Goal: Information Seeking & Learning: Check status

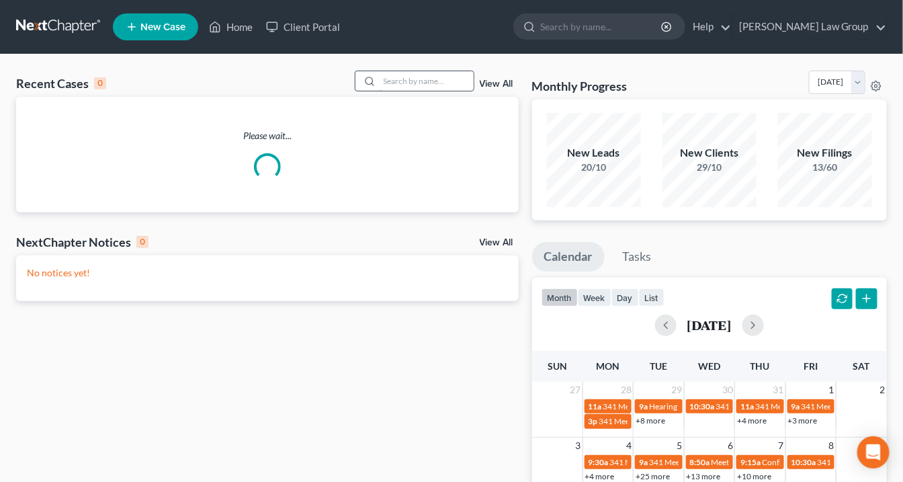
drag, startPoint x: 418, startPoint y: 81, endPoint x: 429, endPoint y: 78, distance: 11.3
click at [418, 81] on input "search" at bounding box center [427, 80] width 94 height 19
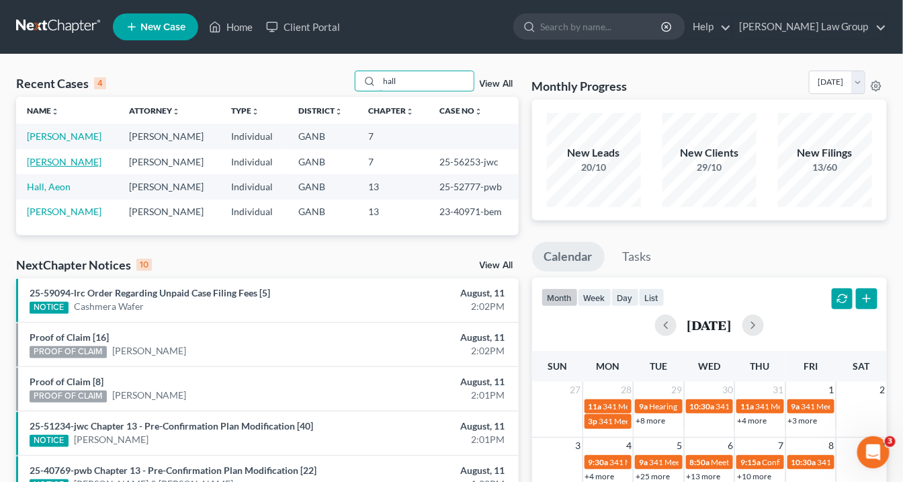
type input "hall"
click at [57, 159] on link "Hall, Jarreau" at bounding box center [64, 161] width 75 height 11
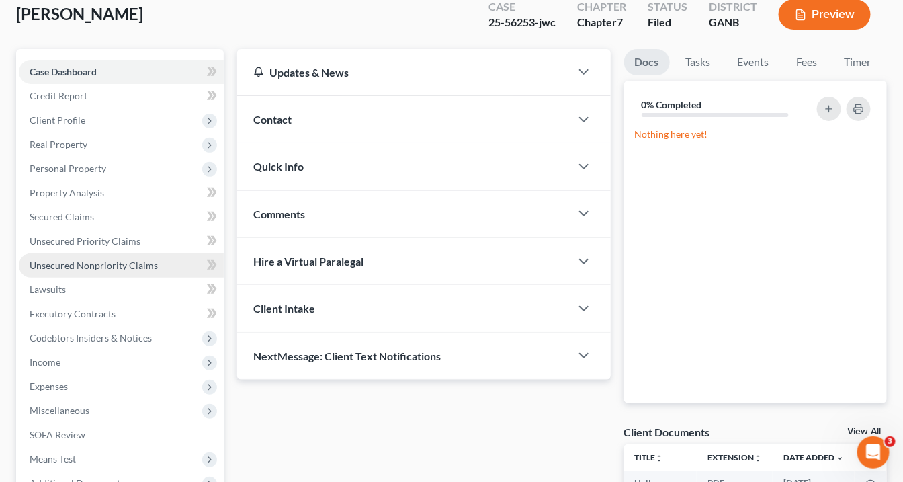
scroll to position [161, 0]
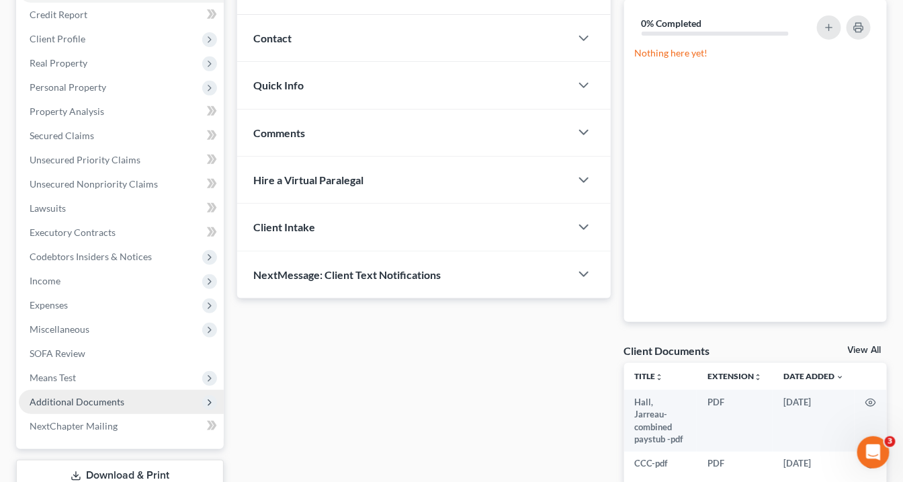
click at [108, 404] on span "Additional Documents" at bounding box center [77, 401] width 95 height 11
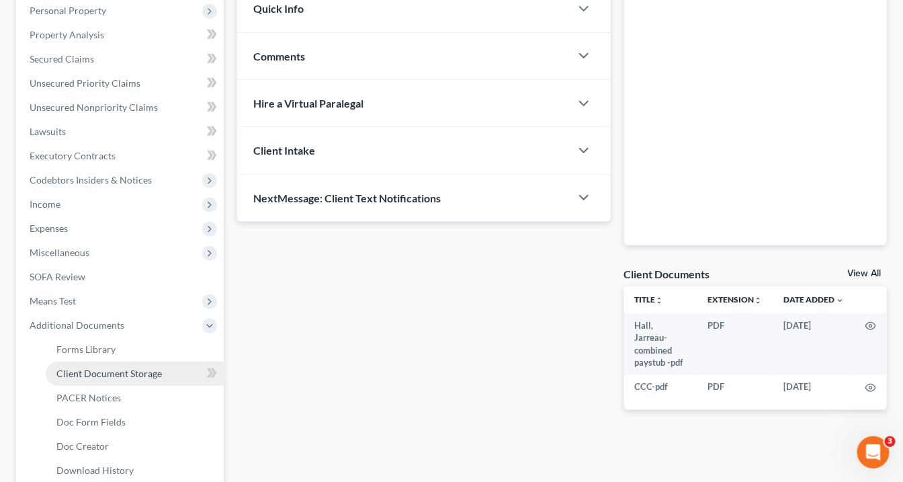
scroll to position [269, 0]
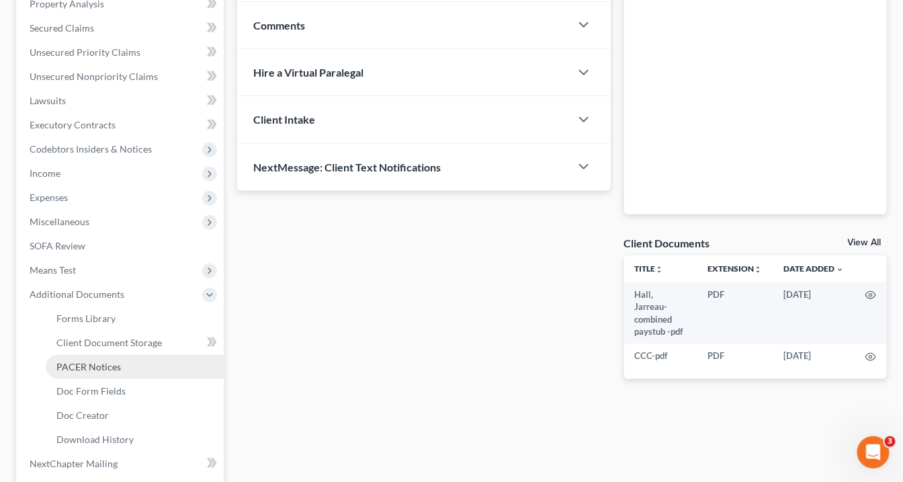
click at [99, 361] on span "PACER Notices" at bounding box center [88, 366] width 64 height 11
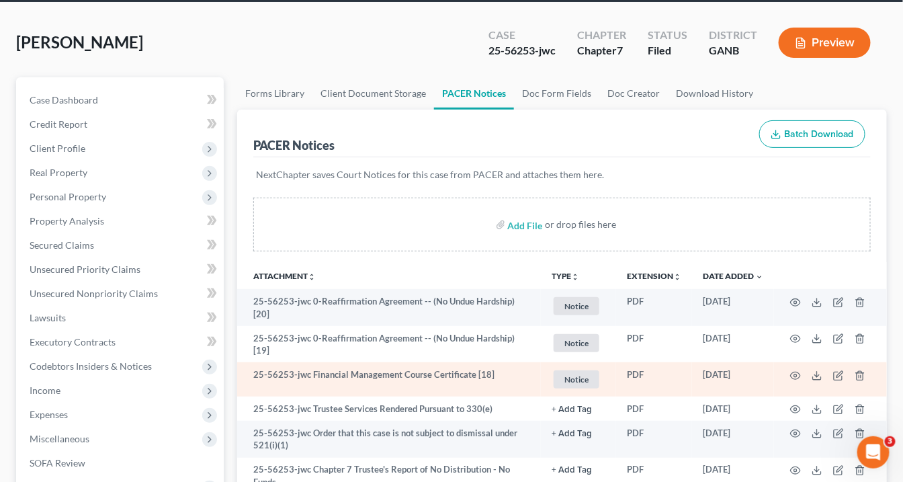
scroll to position [107, 0]
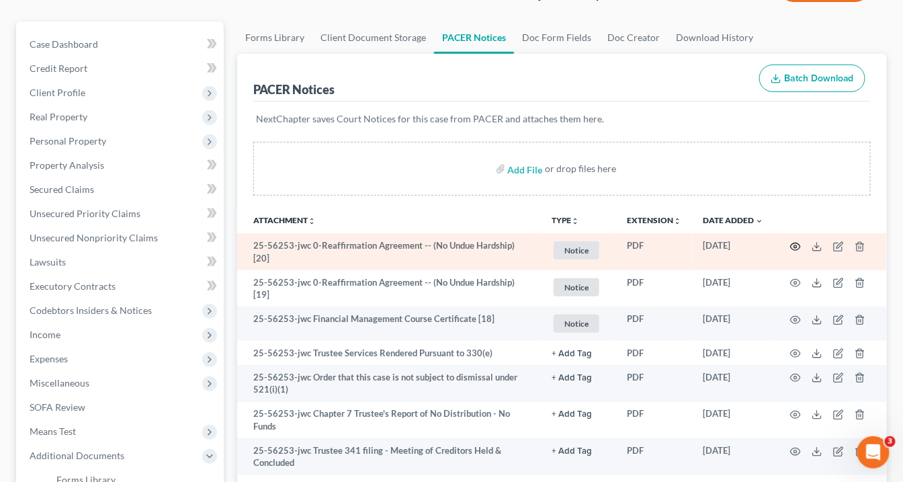
click at [794, 242] on icon "button" at bounding box center [795, 246] width 11 height 11
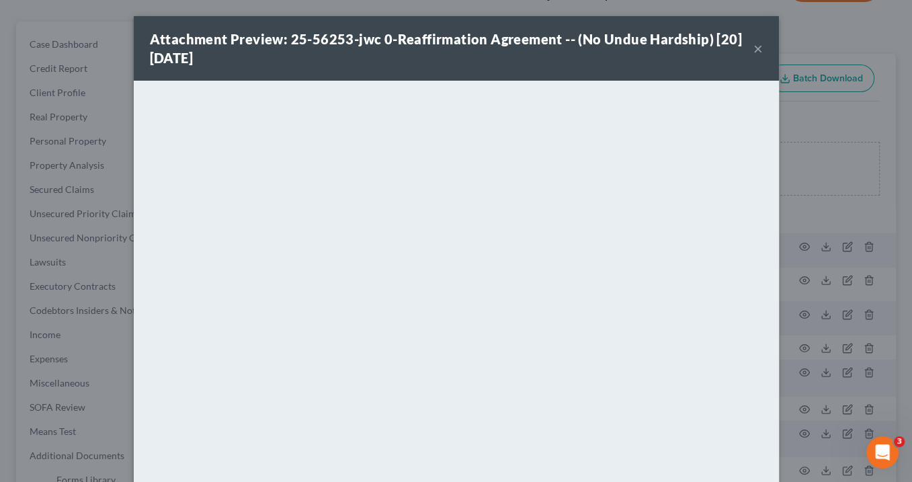
click at [754, 48] on button "×" at bounding box center [757, 48] width 9 height 16
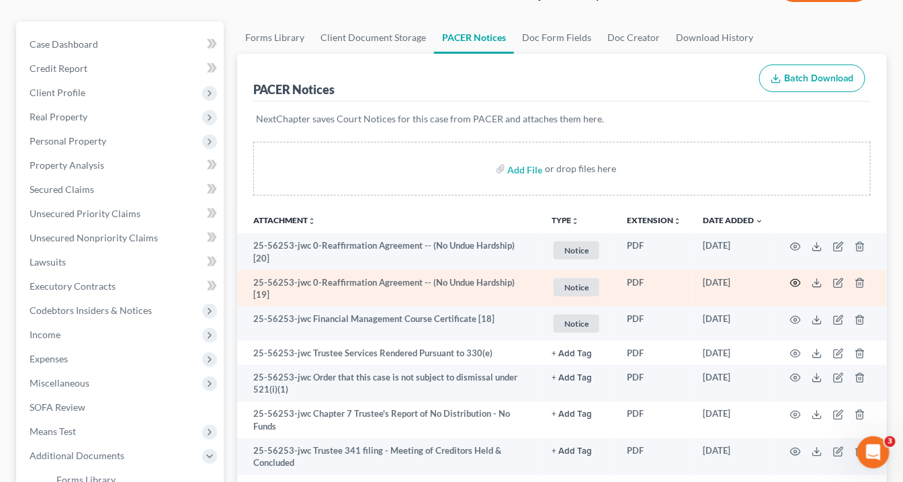
click at [795, 277] on icon "button" at bounding box center [795, 282] width 11 height 11
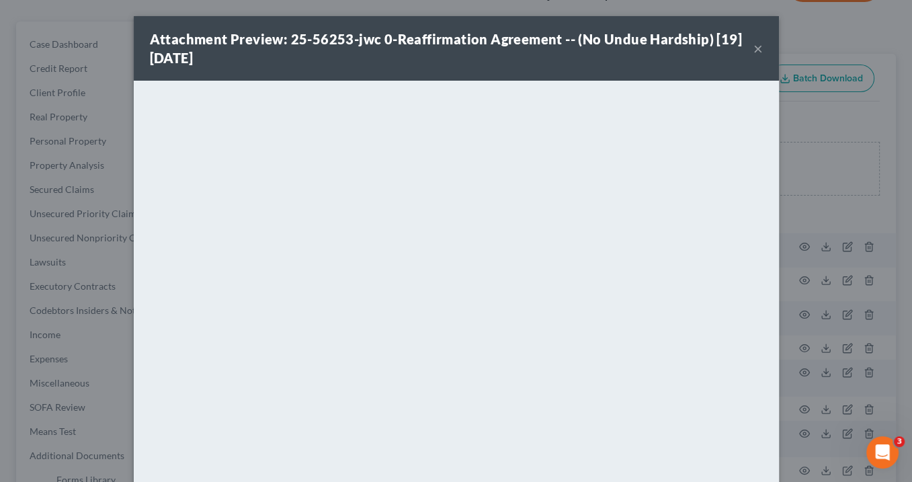
click at [753, 49] on button "×" at bounding box center [757, 48] width 9 height 16
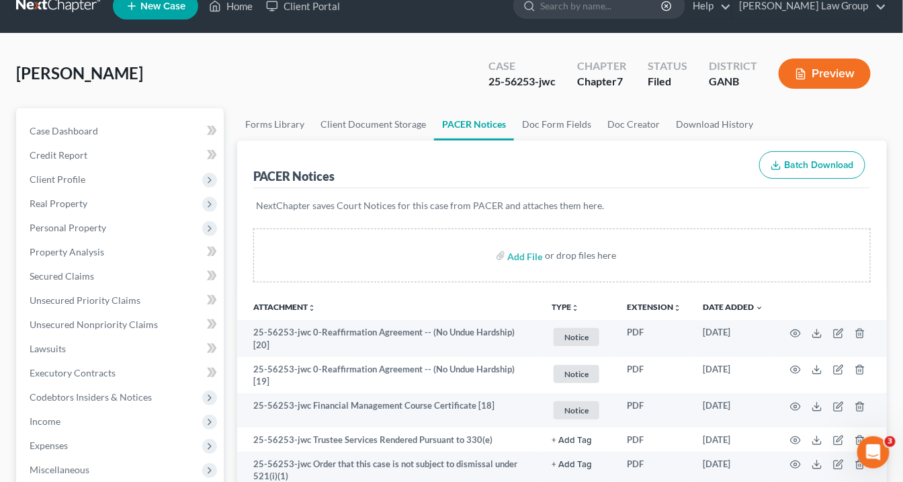
scroll to position [0, 0]
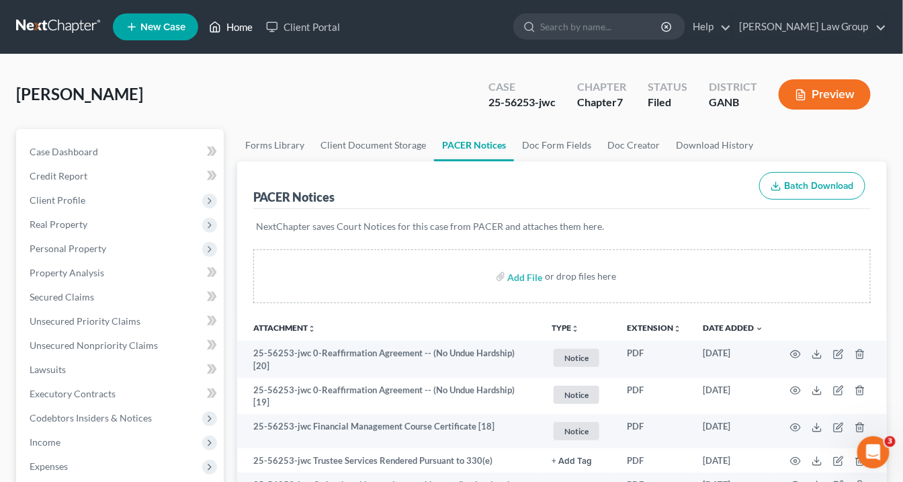
click at [238, 28] on link "Home" at bounding box center [230, 27] width 57 height 24
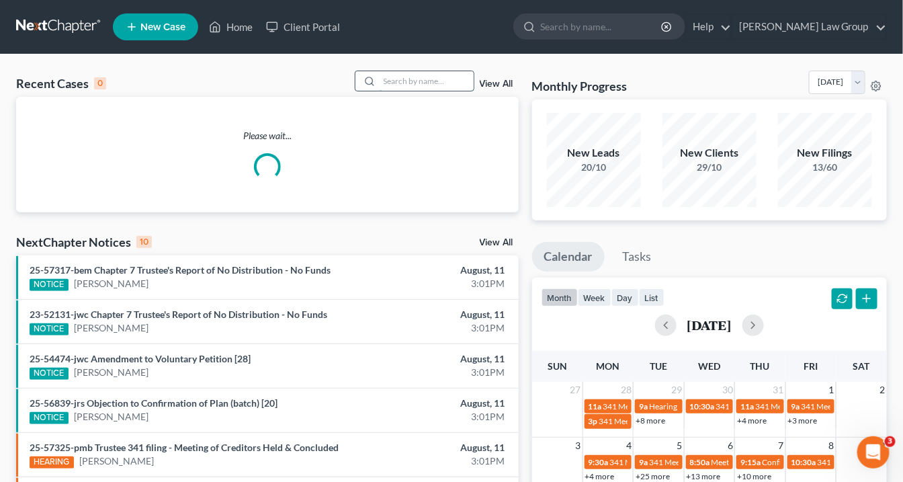
click at [404, 83] on input "search" at bounding box center [427, 80] width 94 height 19
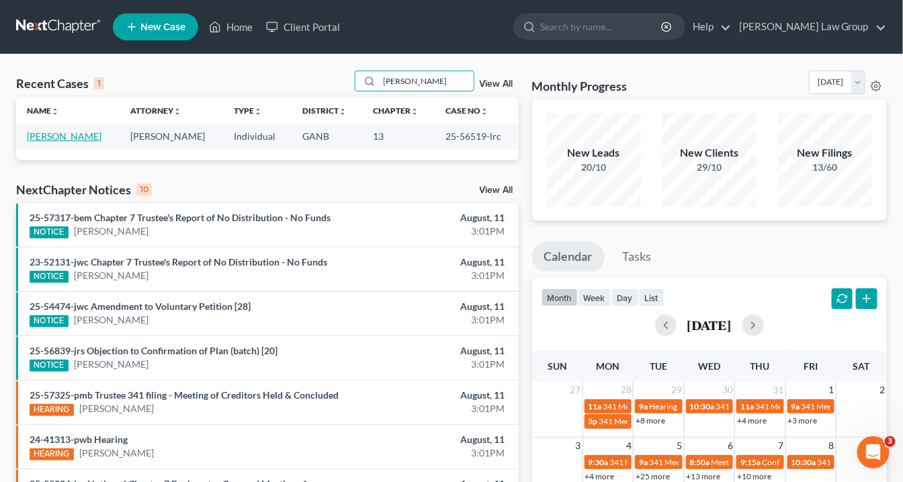
type input "Brownlee"
click at [71, 135] on link "Brownlee, Stephanie" at bounding box center [64, 135] width 75 height 11
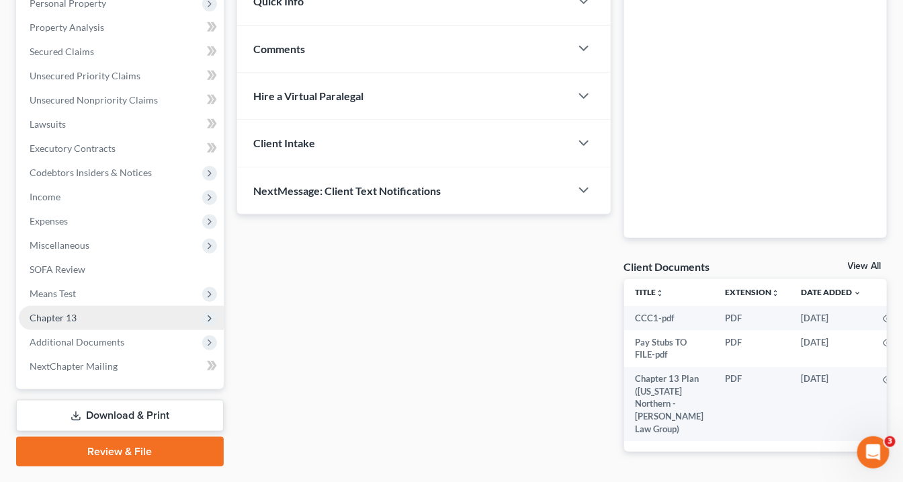
scroll to position [299, 0]
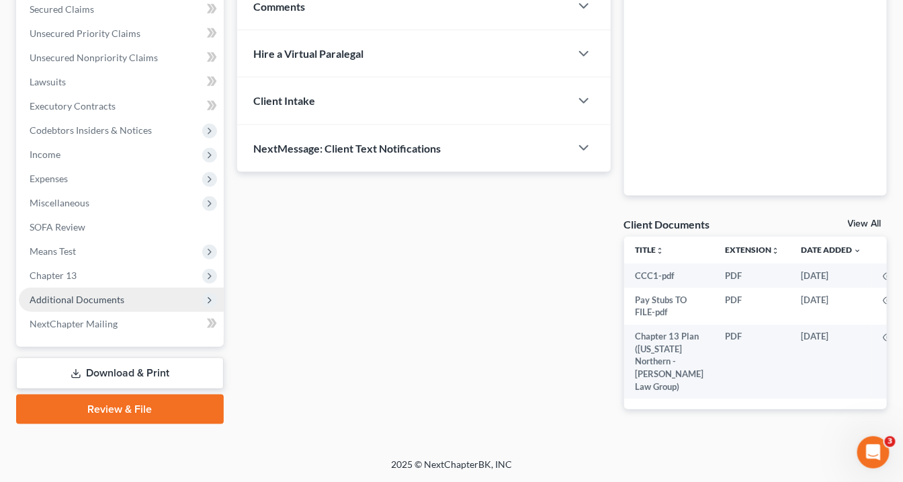
click at [122, 288] on span "Additional Documents" at bounding box center [121, 300] width 205 height 24
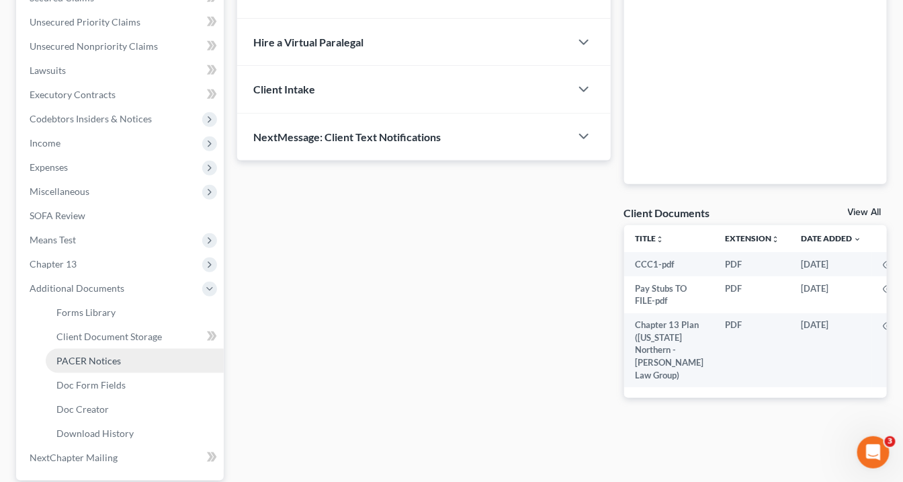
click at [121, 357] on link "PACER Notices" at bounding box center [135, 361] width 178 height 24
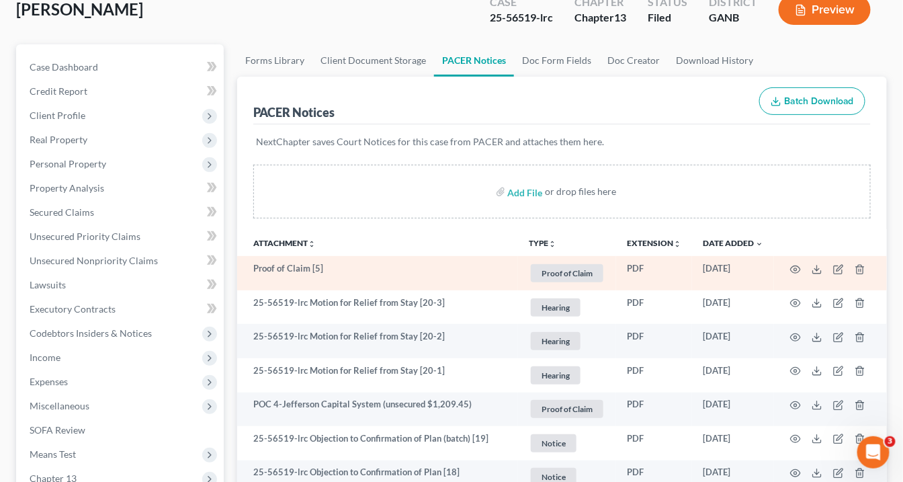
scroll to position [161, 0]
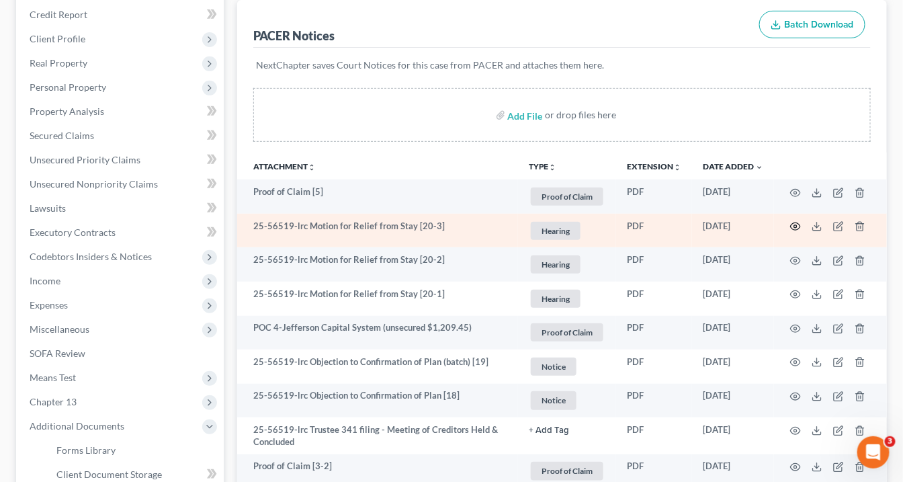
click at [796, 223] on icon "button" at bounding box center [796, 226] width 10 height 7
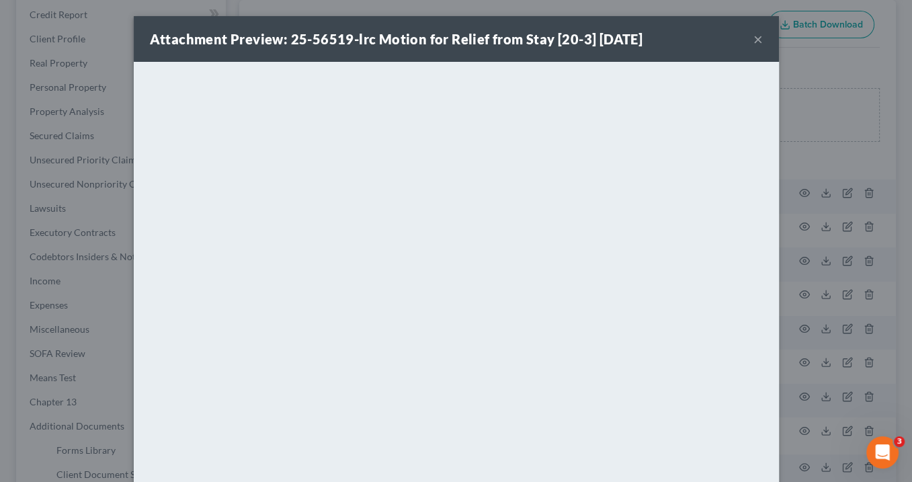
click at [754, 39] on button "×" at bounding box center [757, 39] width 9 height 16
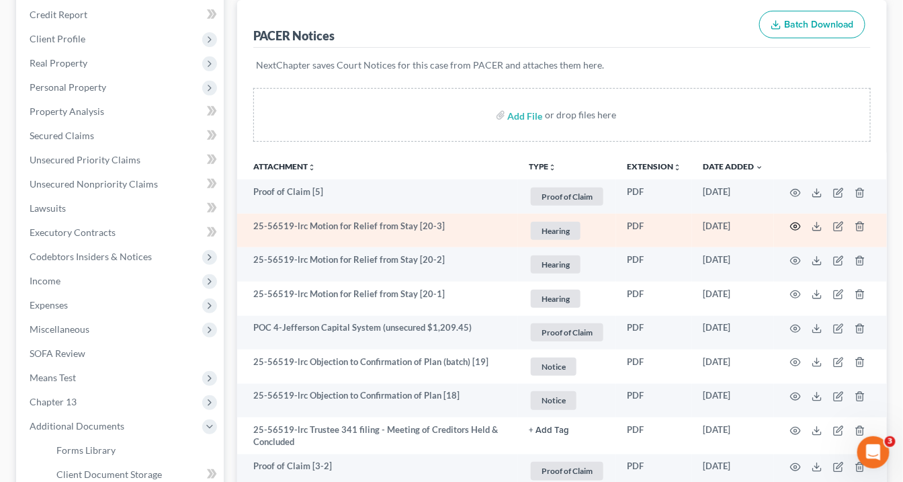
click at [795, 224] on icon "button" at bounding box center [795, 226] width 11 height 11
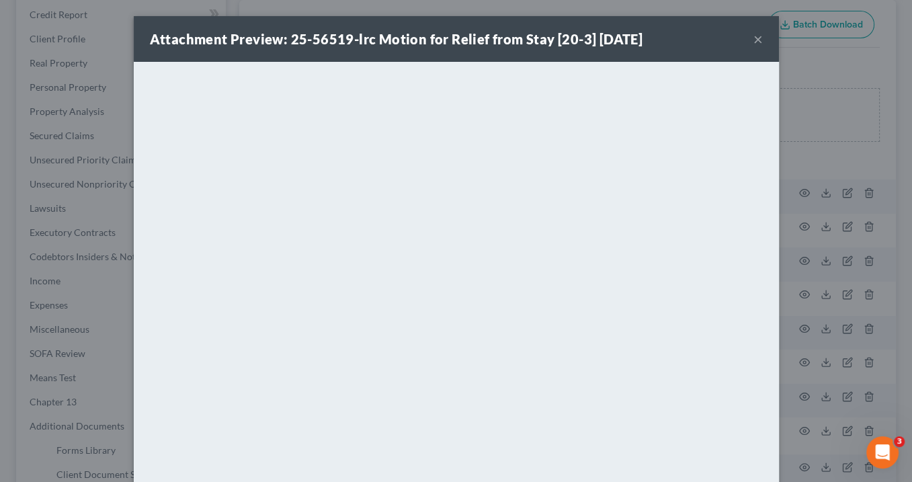
click at [753, 38] on button "×" at bounding box center [757, 39] width 9 height 16
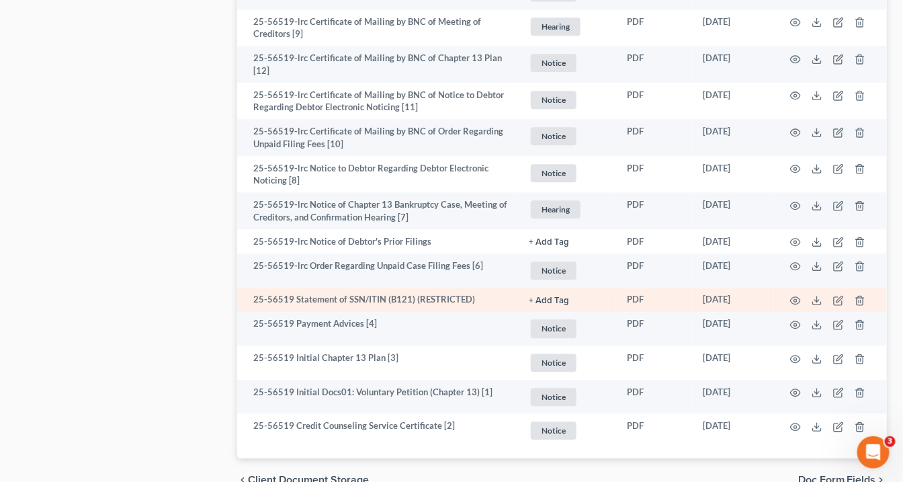
scroll to position [1021, 0]
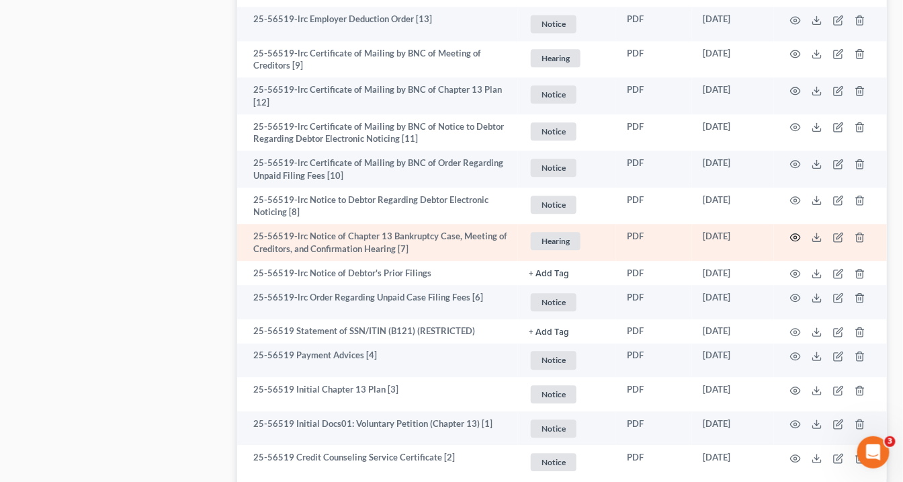
click at [793, 234] on icon "button" at bounding box center [795, 237] width 11 height 11
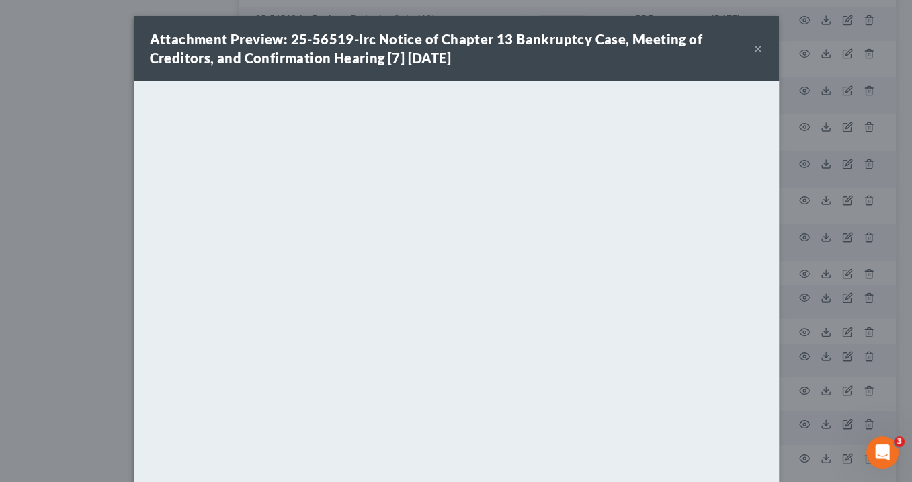
click at [753, 48] on button "×" at bounding box center [757, 48] width 9 height 16
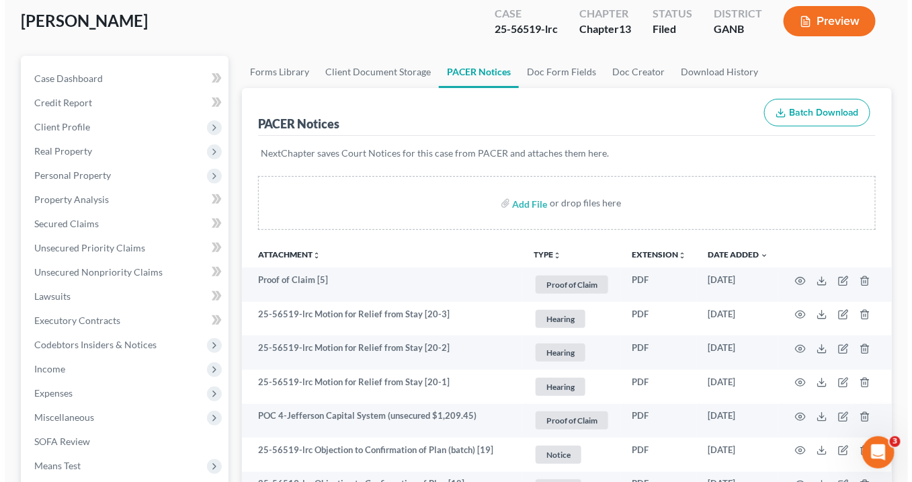
scroll to position [0, 0]
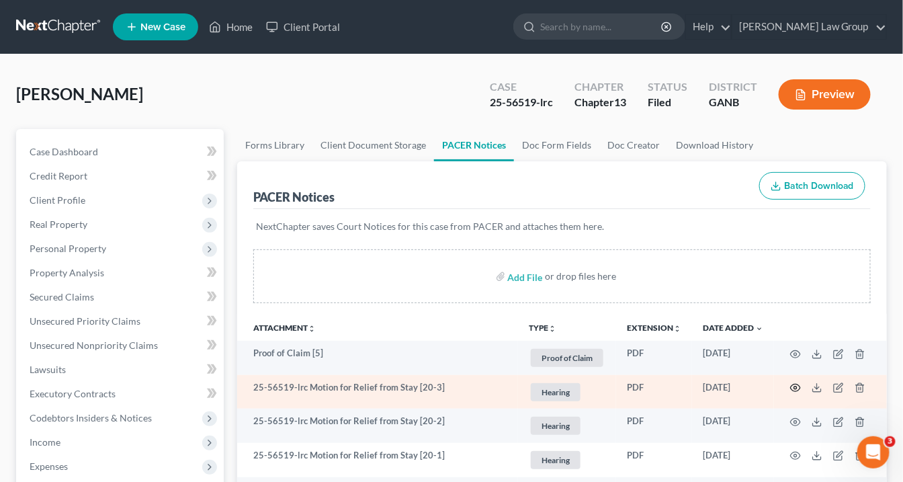
click at [798, 384] on icon "button" at bounding box center [795, 387] width 11 height 11
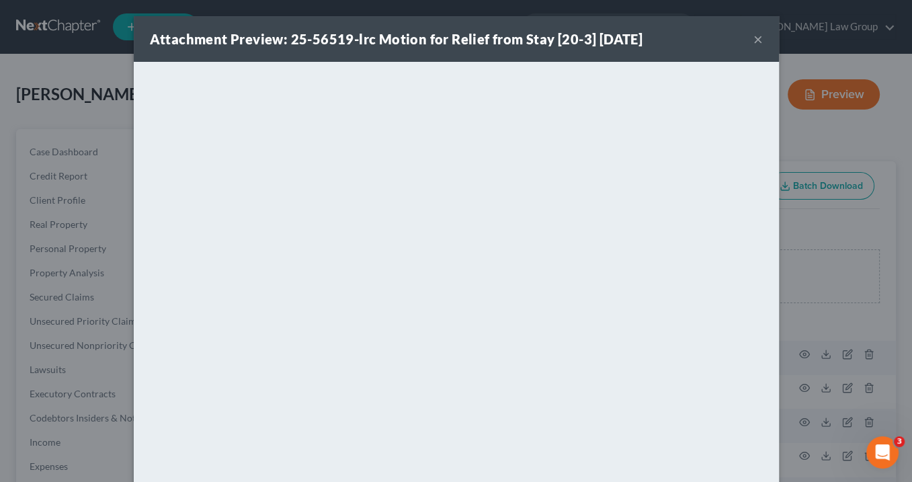
click at [753, 36] on button "×" at bounding box center [757, 39] width 9 height 16
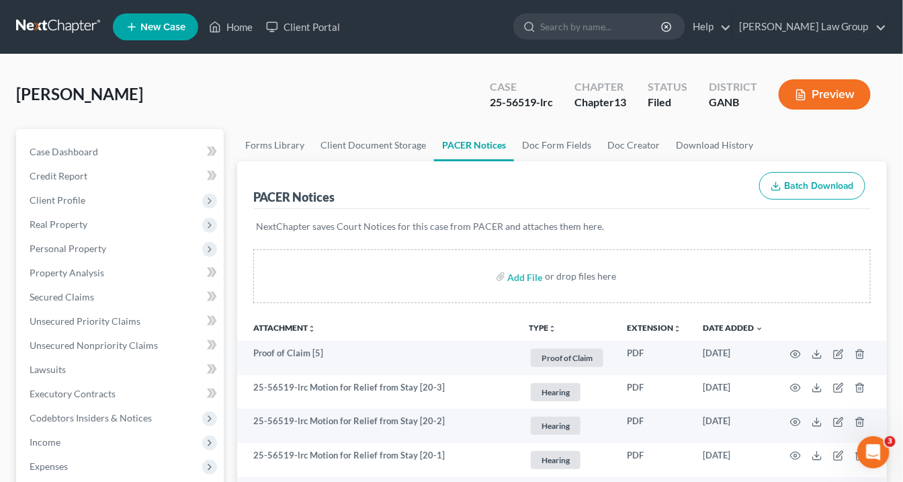
scroll to position [54, 0]
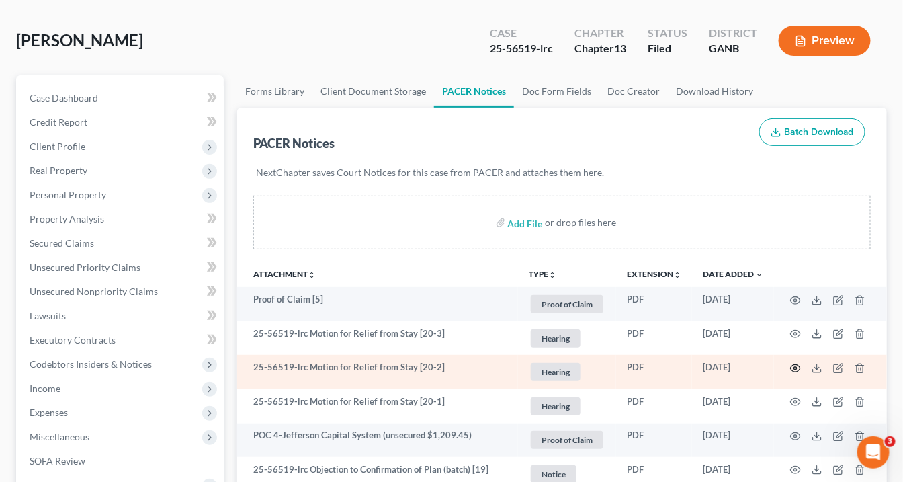
click at [793, 363] on icon "button" at bounding box center [795, 368] width 11 height 11
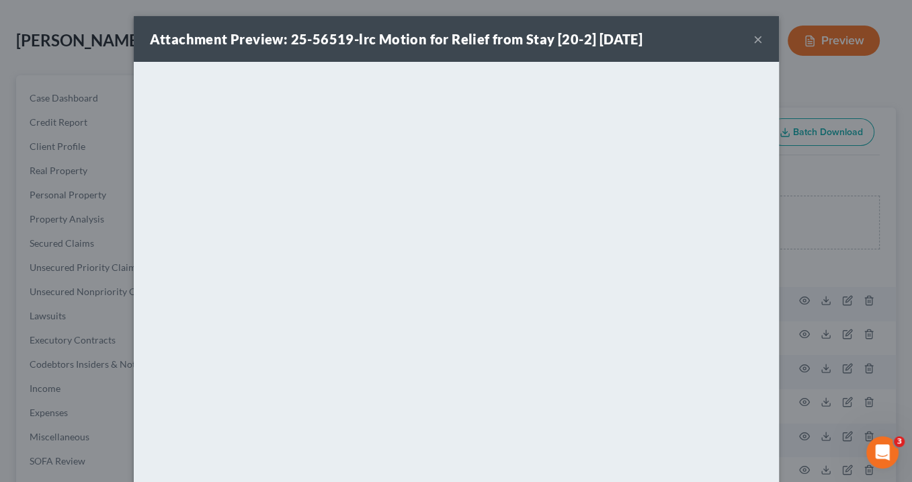
click at [754, 41] on button "×" at bounding box center [757, 39] width 9 height 16
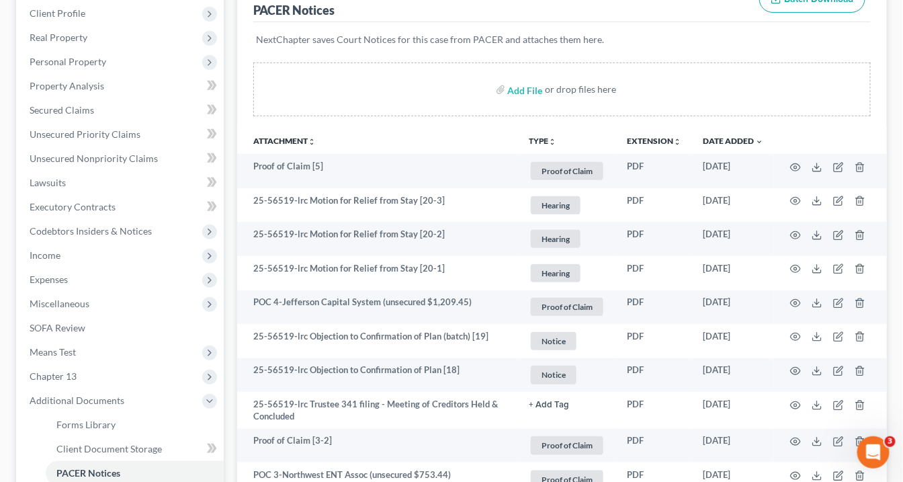
scroll to position [215, 0]
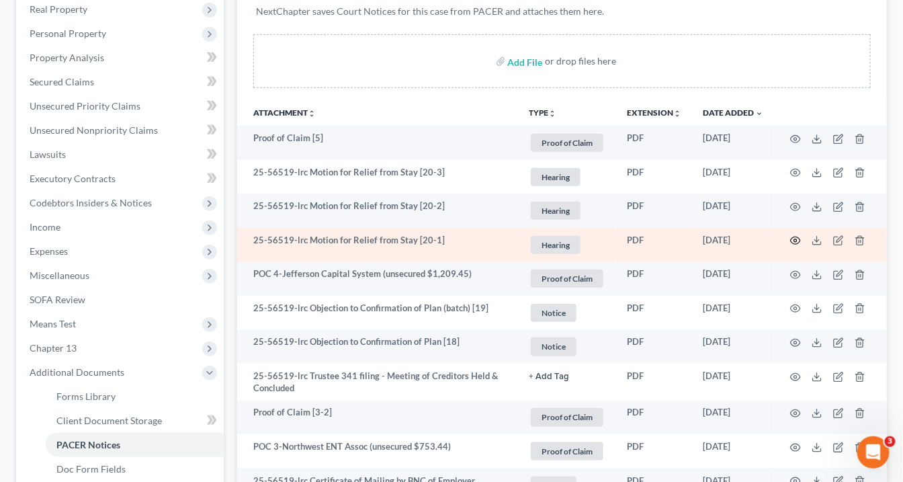
click at [794, 237] on icon "button" at bounding box center [795, 240] width 11 height 11
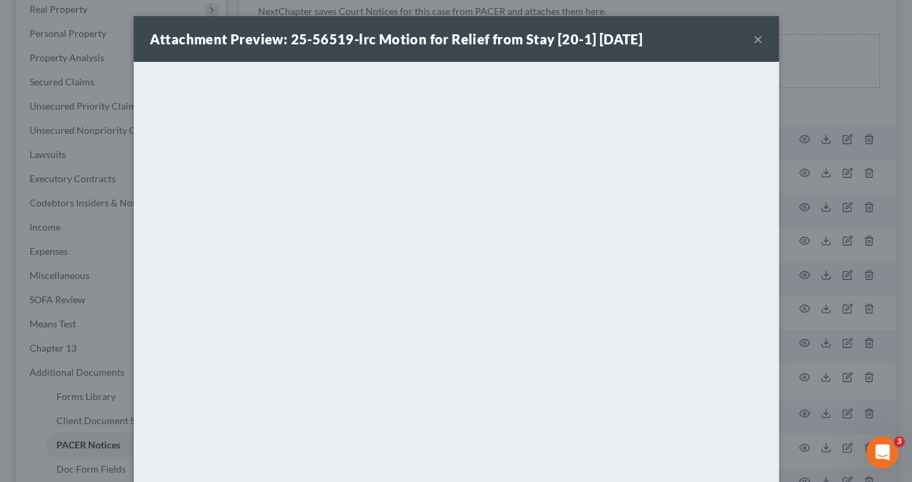
click at [756, 38] on button "×" at bounding box center [757, 39] width 9 height 16
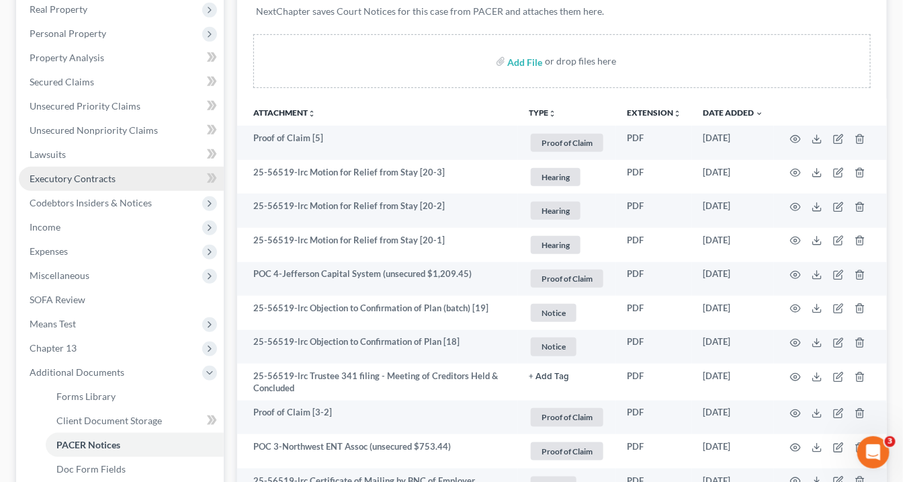
click at [39, 180] on span "Executory Contracts" at bounding box center [73, 178] width 86 height 11
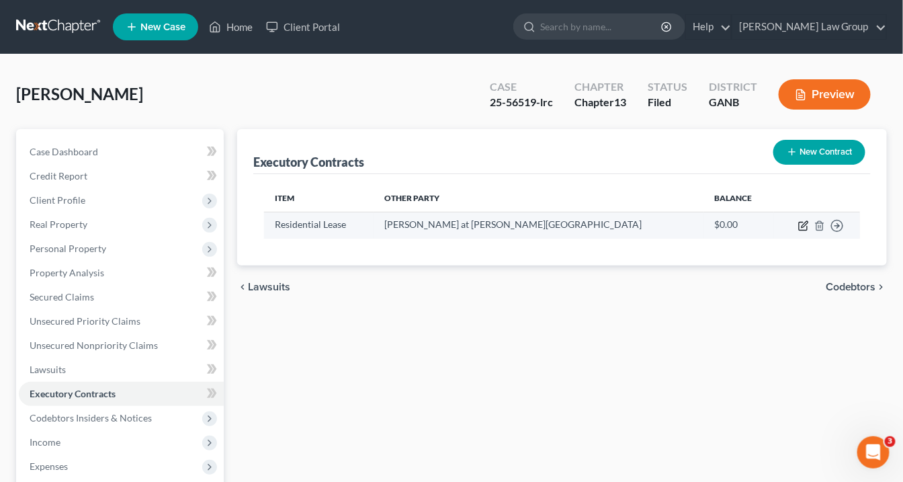
click at [804, 224] on icon "button" at bounding box center [804, 224] width 6 height 6
select select "3"
select select "10"
select select "0"
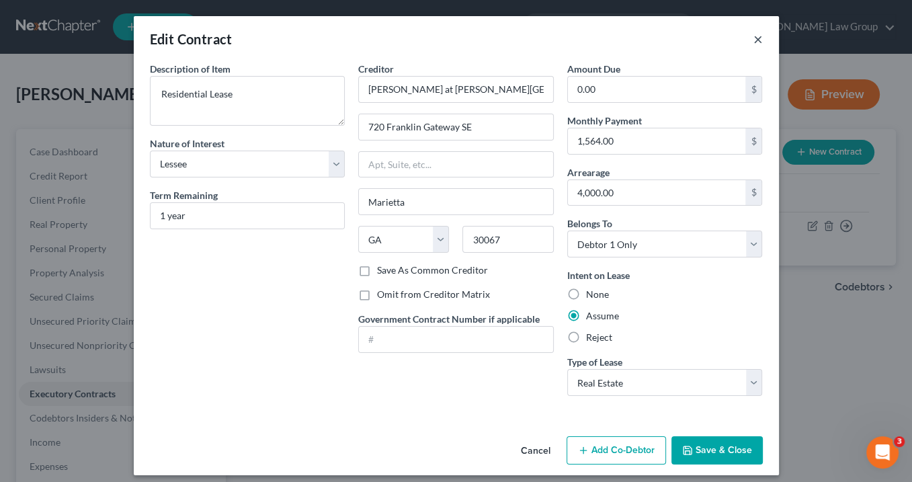
click at [754, 44] on button "×" at bounding box center [757, 39] width 9 height 16
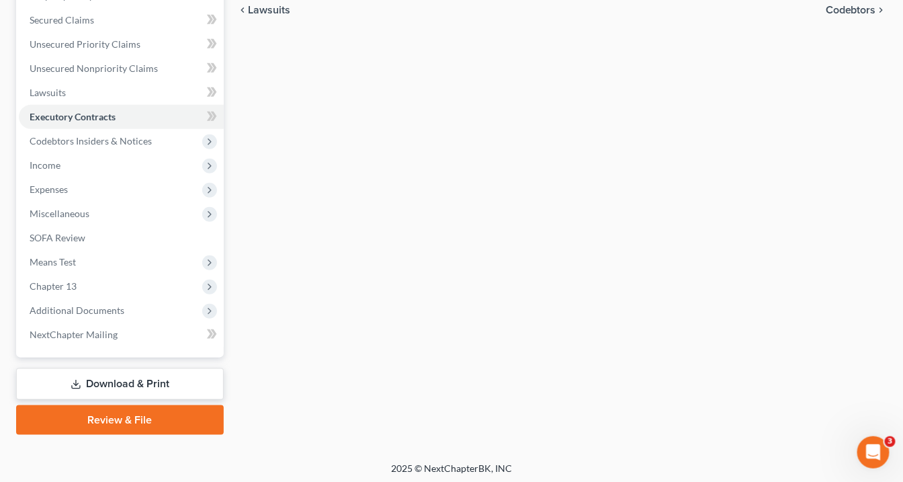
scroll to position [279, 0]
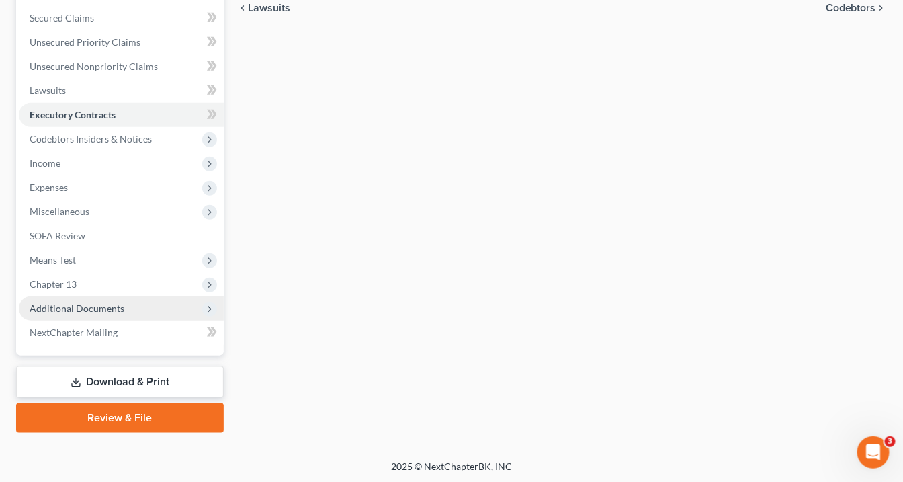
click at [69, 304] on span "Additional Documents" at bounding box center [77, 307] width 95 height 11
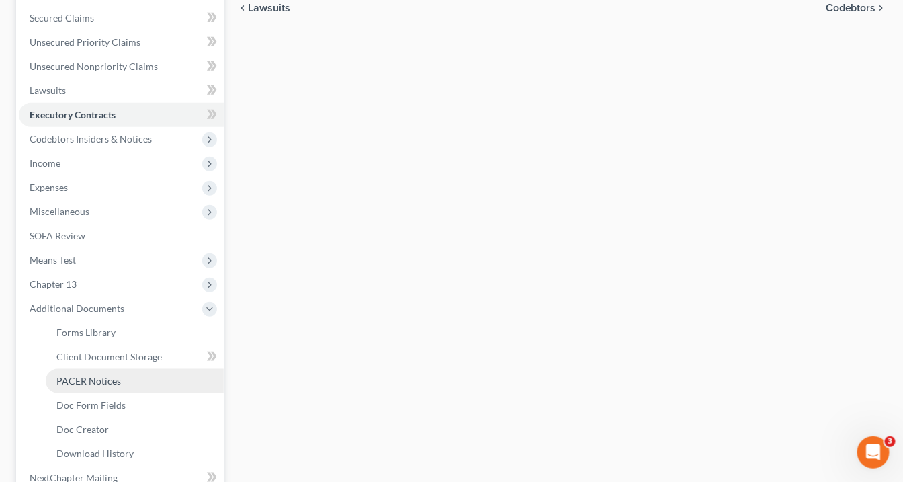
click at [105, 381] on span "PACER Notices" at bounding box center [88, 380] width 64 height 11
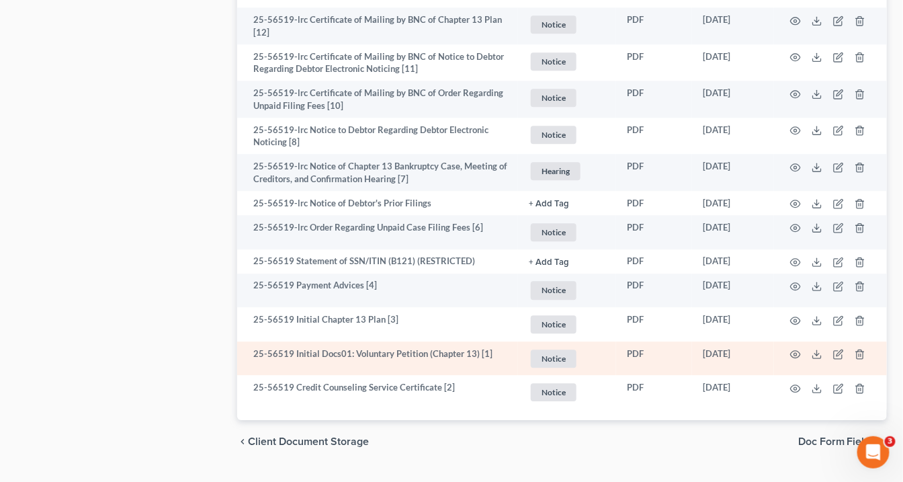
scroll to position [1067, 0]
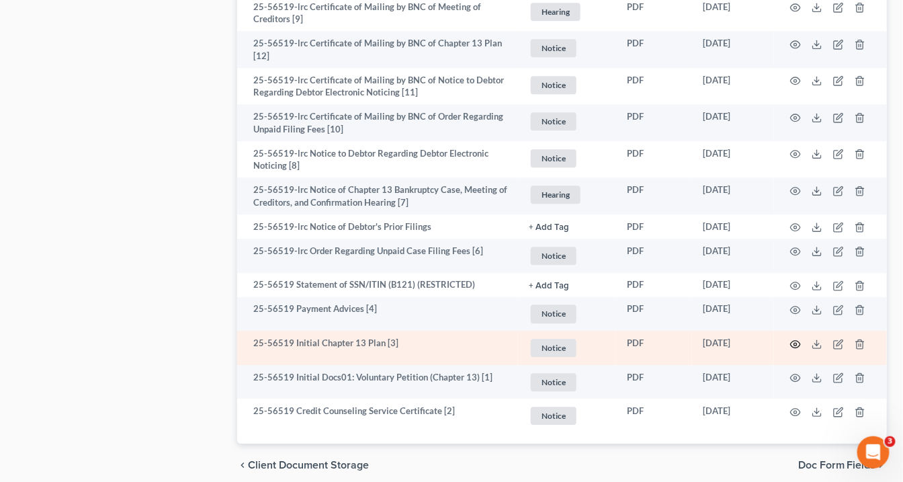
click at [796, 341] on icon "button" at bounding box center [795, 344] width 11 height 11
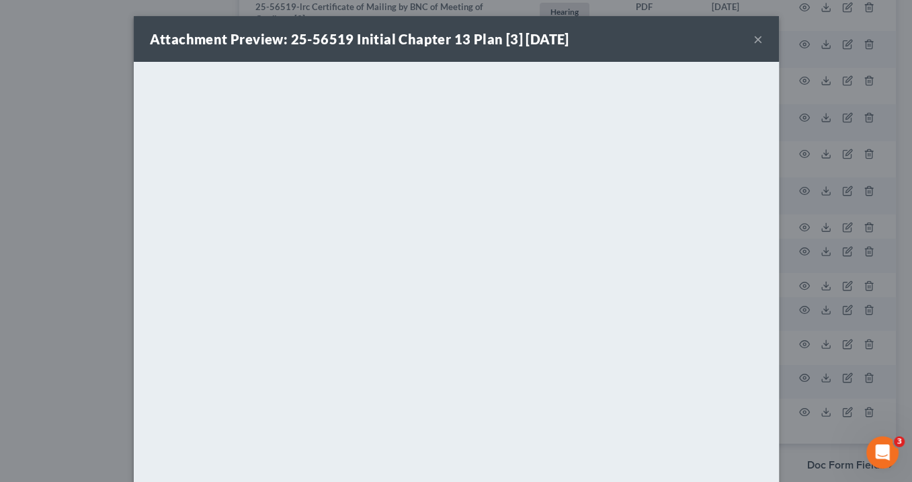
click at [747, 39] on div "Attachment Preview: 25-56519 Initial Chapter 13 Plan [3] 06/11/2025 ×" at bounding box center [456, 39] width 645 height 46
click at [753, 39] on button "×" at bounding box center [757, 39] width 9 height 16
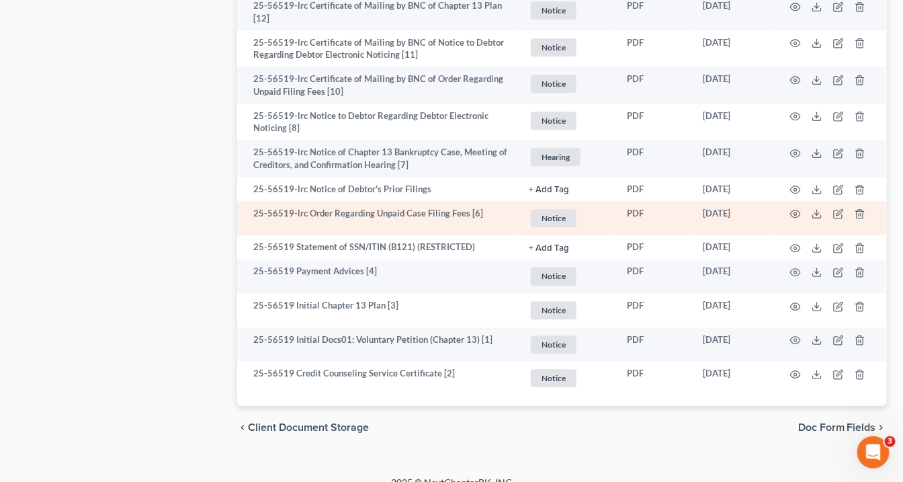
scroll to position [1121, 0]
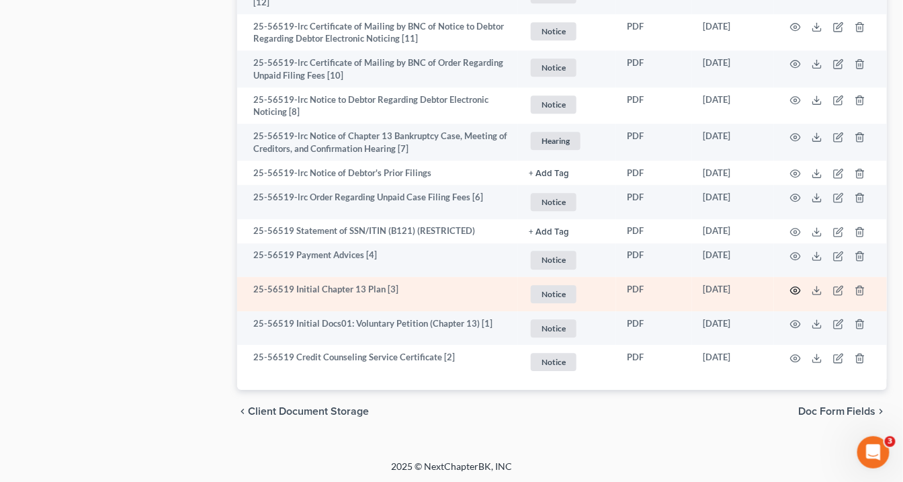
click at [796, 289] on circle "button" at bounding box center [795, 290] width 3 height 3
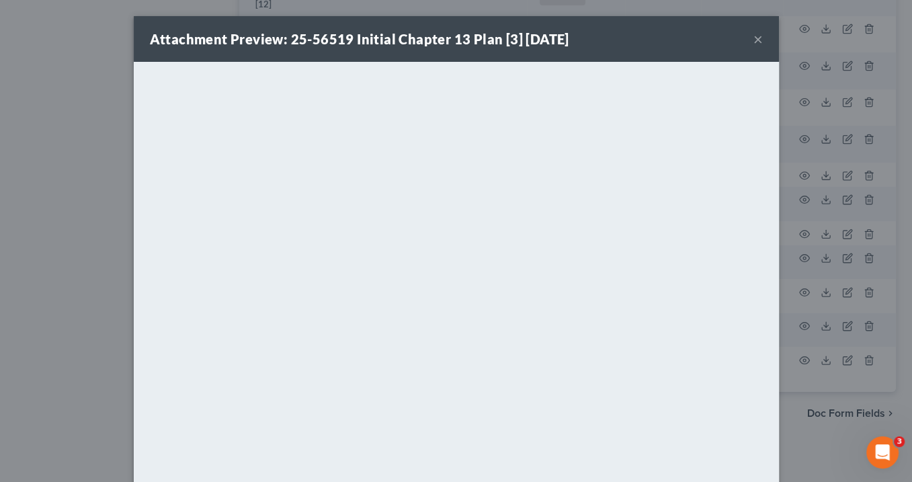
click at [753, 41] on button "×" at bounding box center [757, 39] width 9 height 16
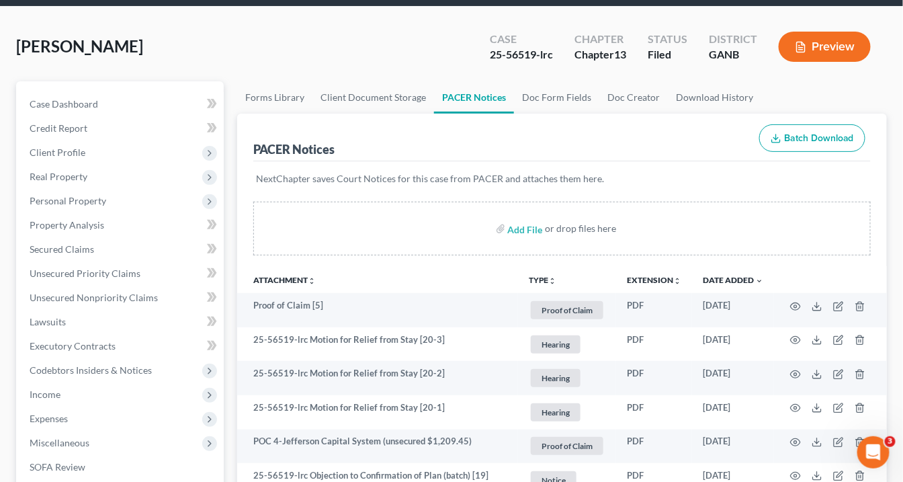
scroll to position [0, 0]
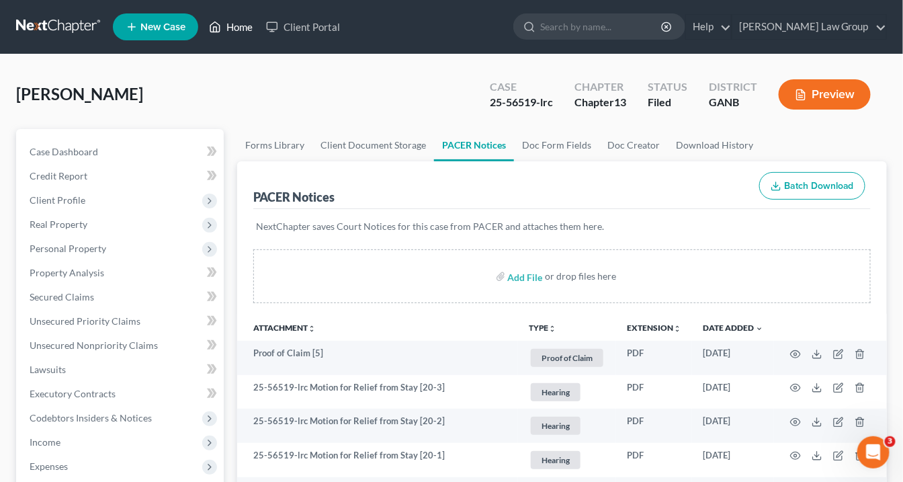
click at [240, 31] on link "Home" at bounding box center [230, 27] width 57 height 24
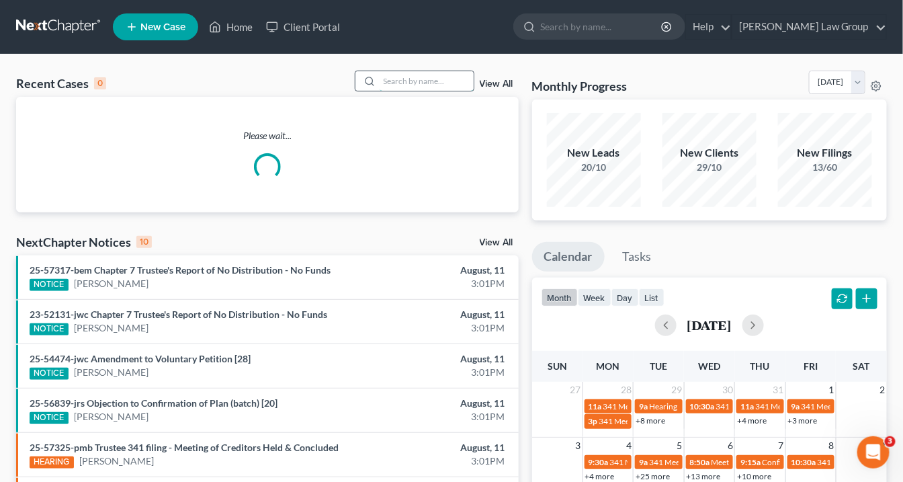
drag, startPoint x: 413, startPoint y: 79, endPoint x: 427, endPoint y: 79, distance: 13.4
click at [418, 75] on input "search" at bounding box center [427, 80] width 94 height 19
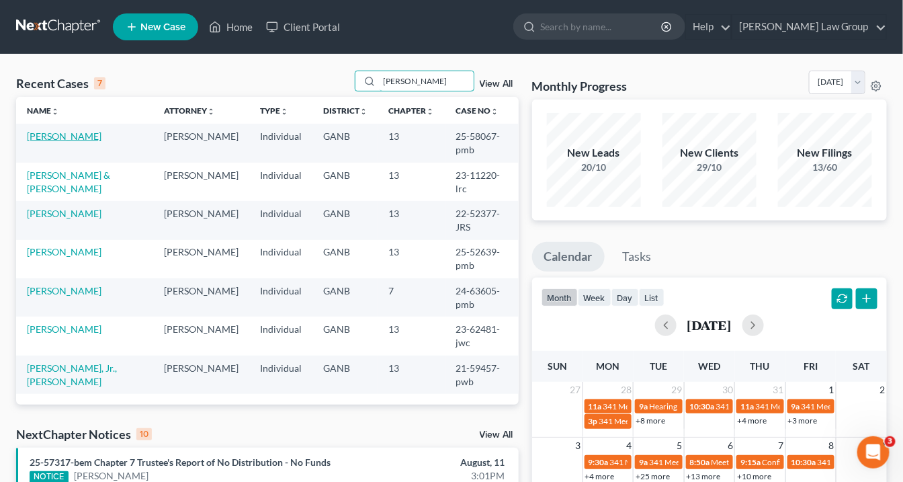
type input "Richards"
click at [77, 136] on link "Richards, Patricia" at bounding box center [64, 135] width 75 height 11
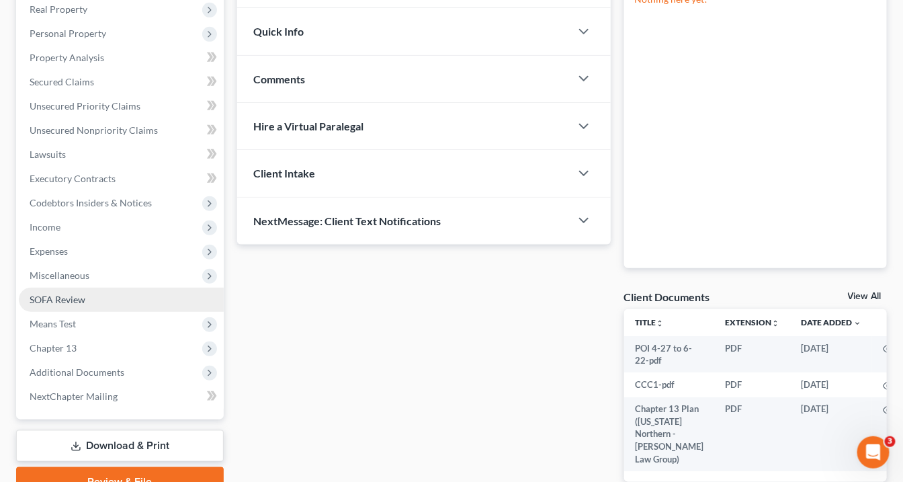
scroll to position [299, 0]
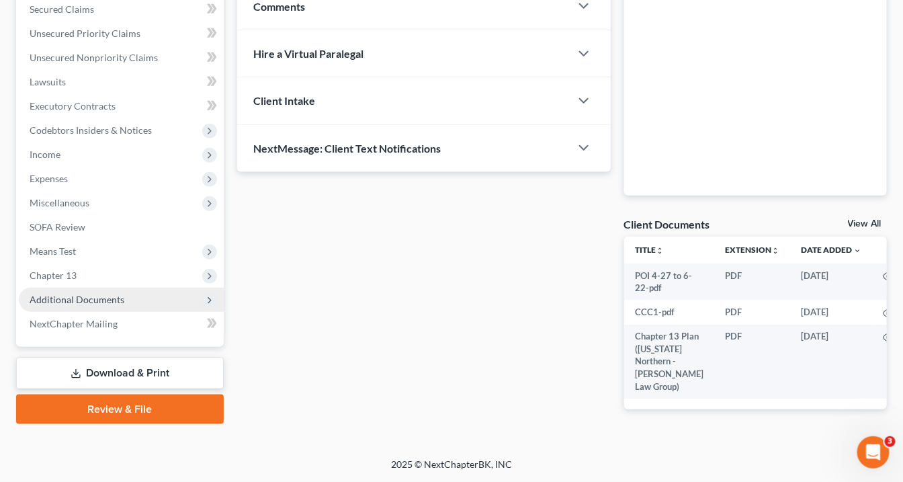
click at [59, 288] on span "Additional Documents" at bounding box center [121, 300] width 205 height 24
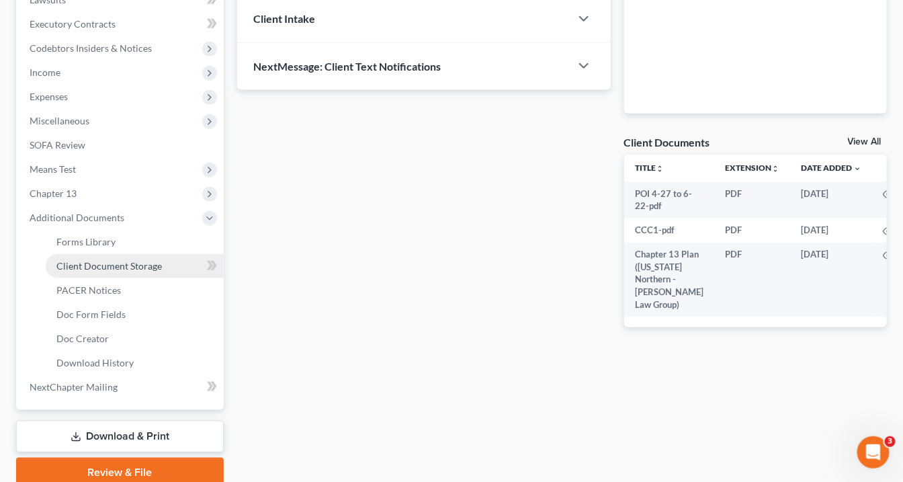
scroll to position [424, 0]
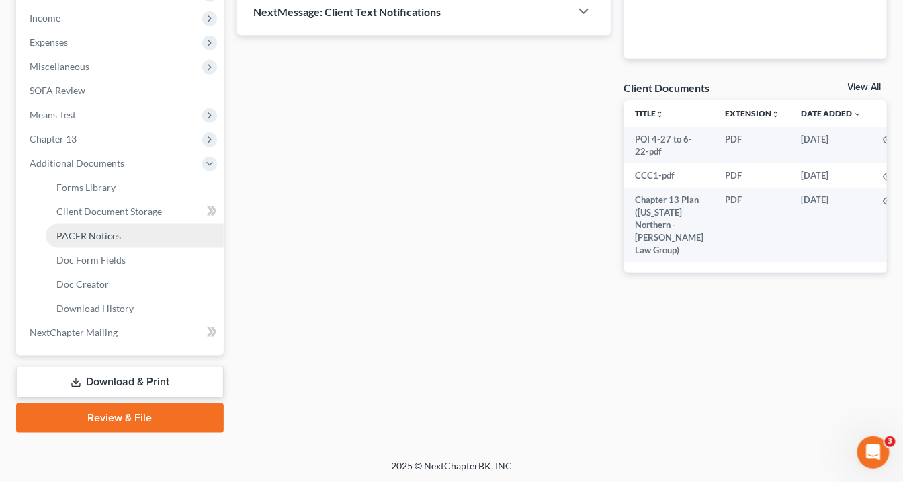
click at [114, 236] on span "PACER Notices" at bounding box center [88, 235] width 64 height 11
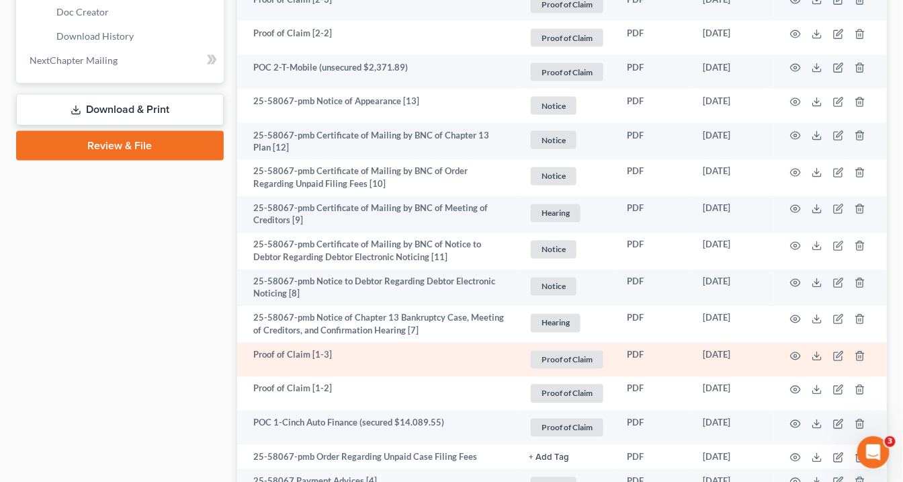
scroll to position [732, 0]
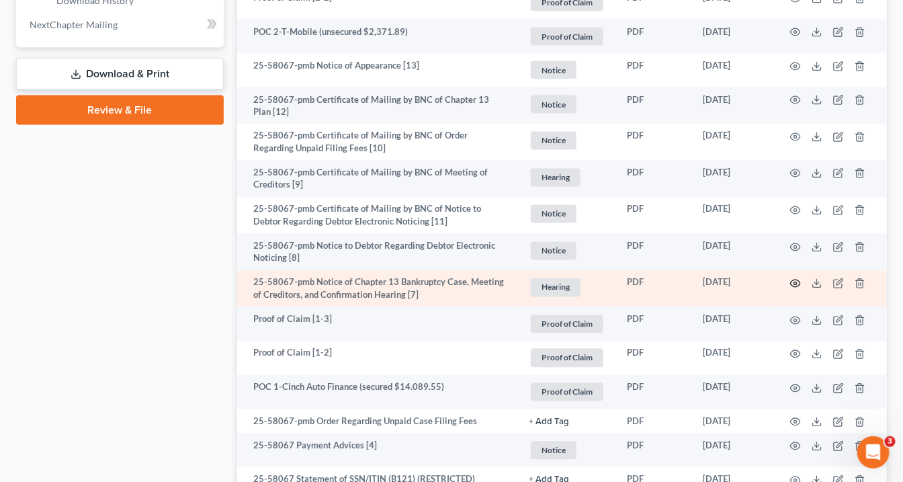
click at [795, 279] on icon "button" at bounding box center [795, 283] width 11 height 11
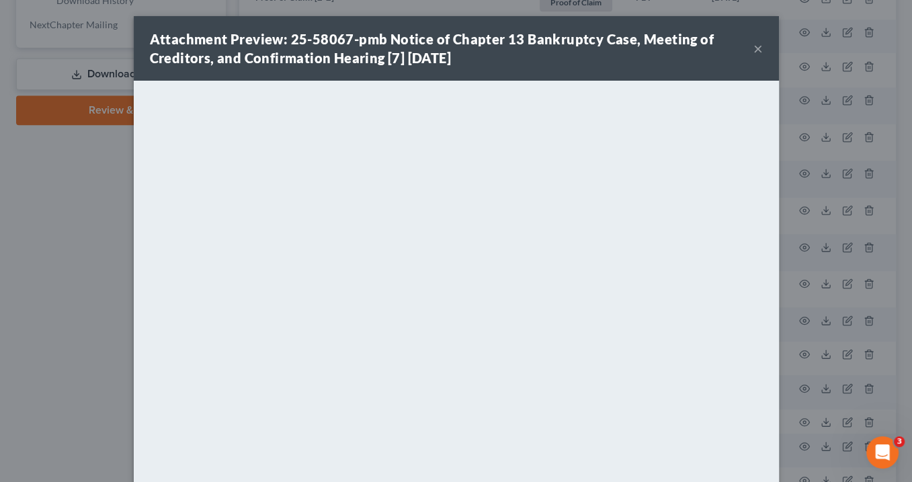
click at [756, 50] on button "×" at bounding box center [757, 48] width 9 height 16
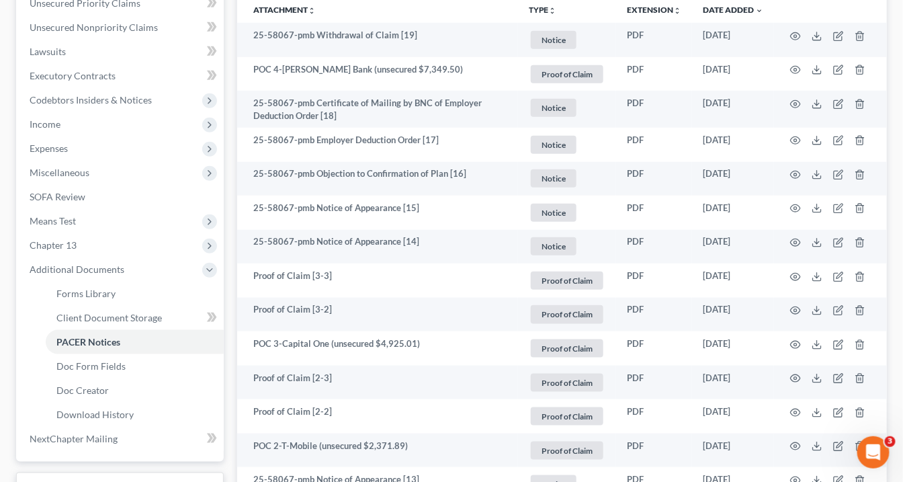
scroll to position [194, 0]
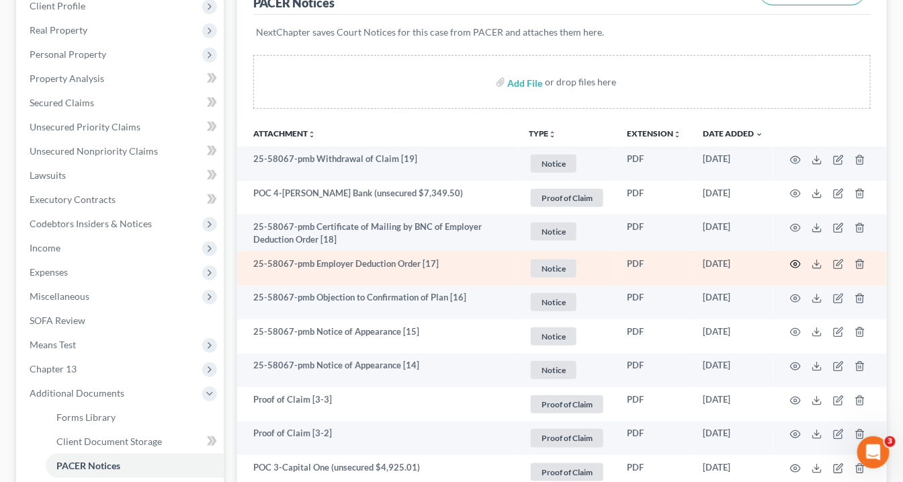
click at [797, 261] on icon "button" at bounding box center [795, 264] width 11 height 11
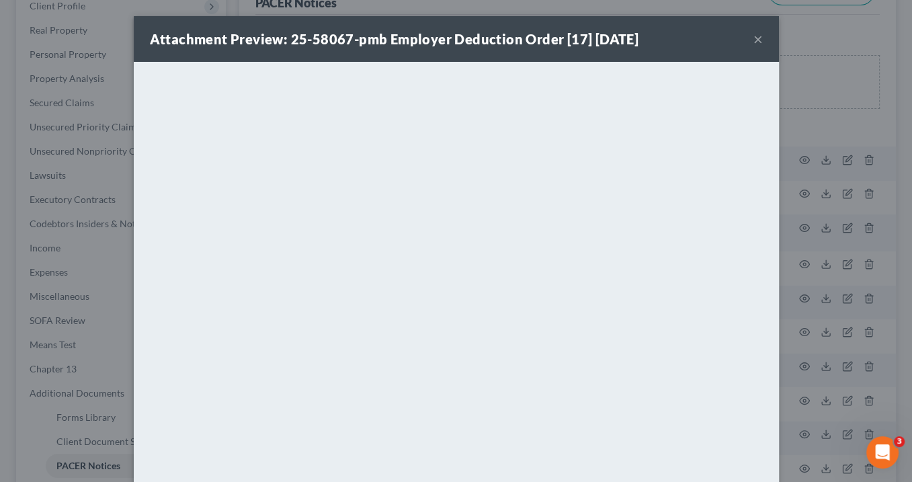
click at [754, 39] on button "×" at bounding box center [757, 39] width 9 height 16
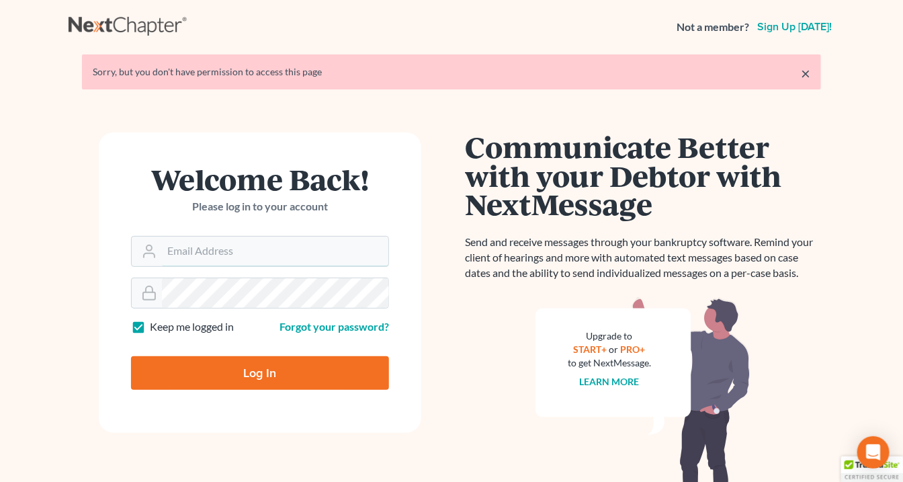
type input "[EMAIL_ADDRESS][DOMAIN_NAME]"
click at [280, 373] on input "Log In" at bounding box center [260, 373] width 258 height 34
type input "Thinking..."
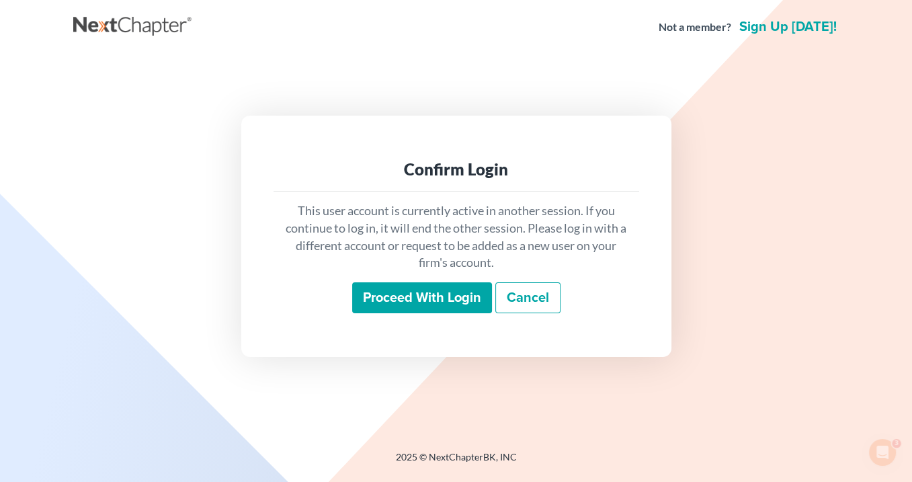
click at [435, 291] on input "Proceed with login" at bounding box center [422, 297] width 140 height 31
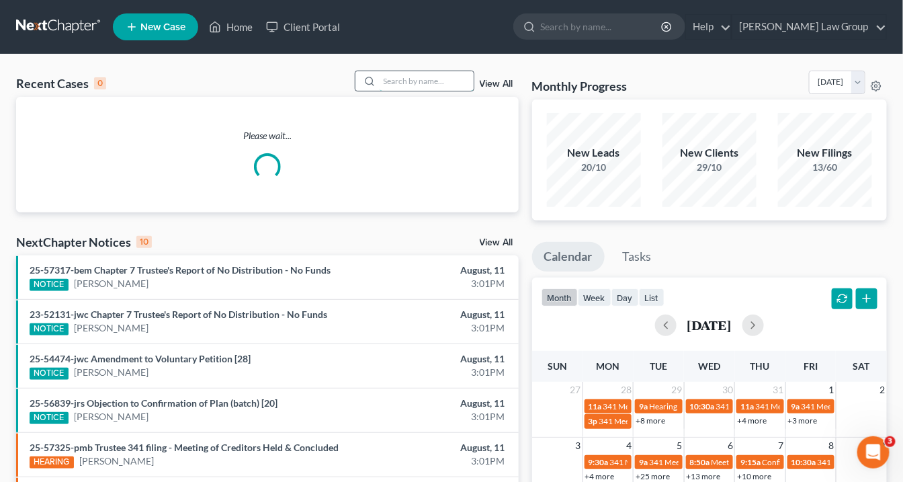
click at [401, 79] on input "search" at bounding box center [427, 80] width 94 height 19
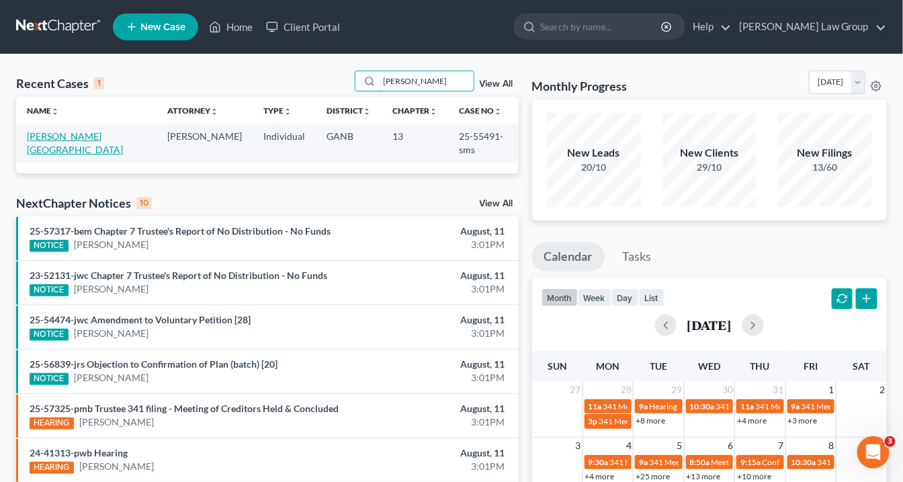
type input "boland"
click at [67, 132] on link "[PERSON_NAME][GEOGRAPHIC_DATA]" at bounding box center [75, 142] width 96 height 25
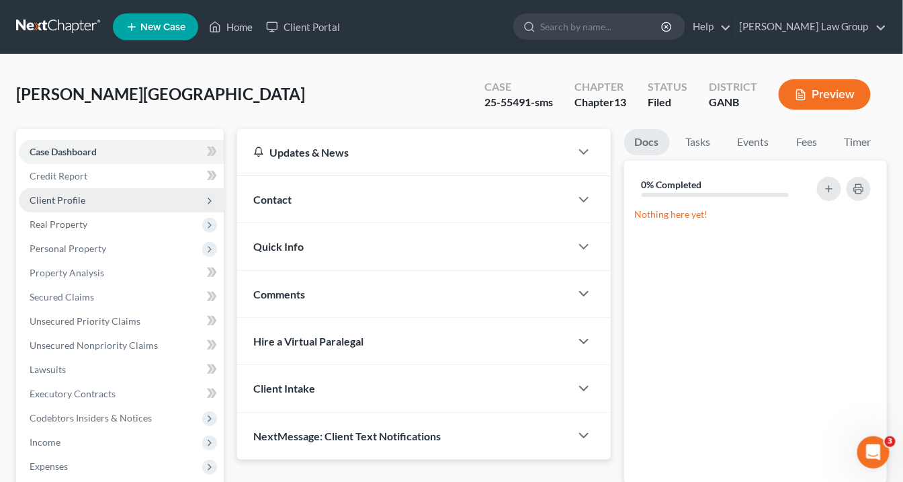
click at [78, 197] on span "Client Profile" at bounding box center [58, 199] width 56 height 11
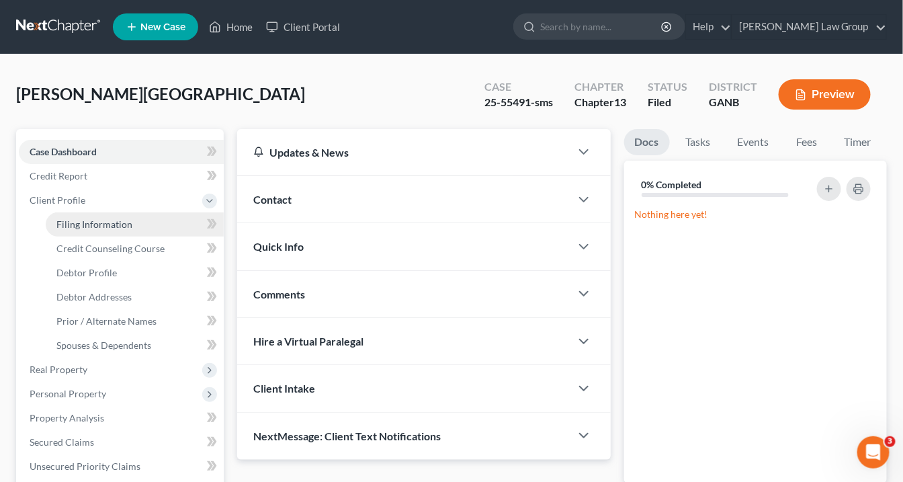
click at [85, 223] on span "Filing Information" at bounding box center [94, 223] width 76 height 11
select select "1"
select select "0"
select select "3"
select select "10"
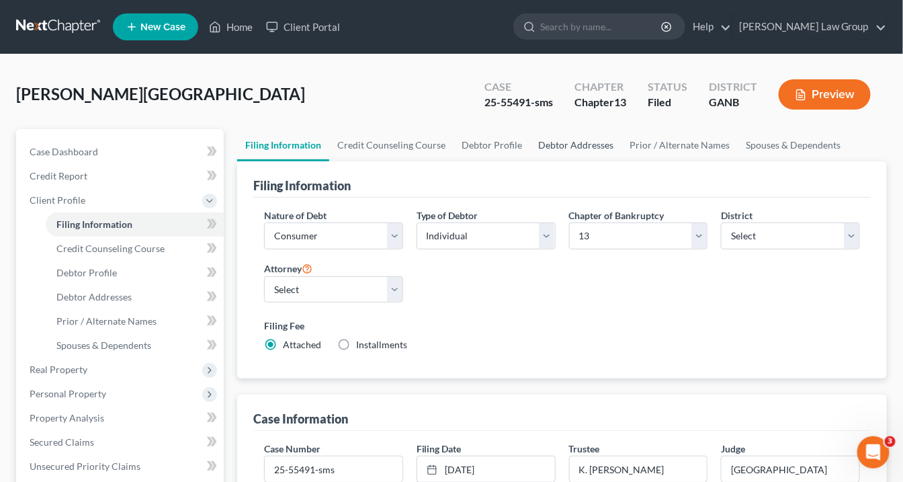
click at [580, 140] on link "Debtor Addresses" at bounding box center [575, 145] width 91 height 32
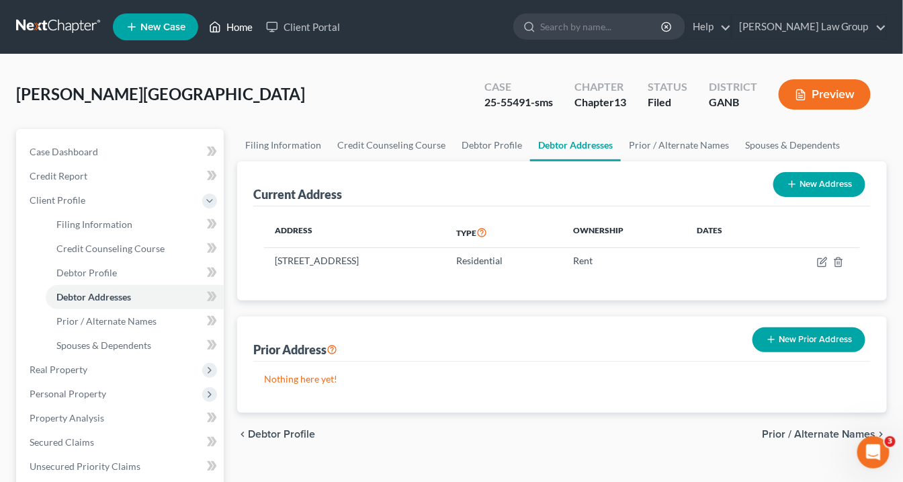
click at [248, 27] on link "Home" at bounding box center [230, 27] width 57 height 24
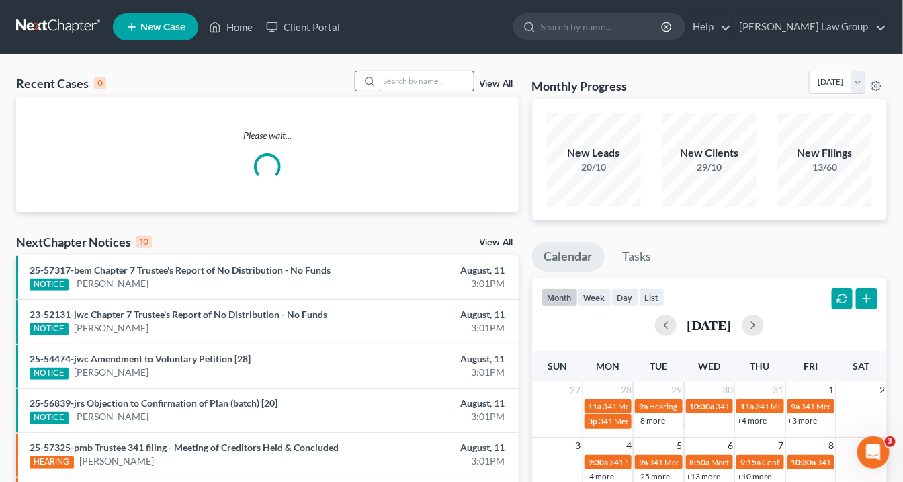
drag, startPoint x: 396, startPoint y: 79, endPoint x: 408, endPoint y: 80, distance: 12.8
click at [396, 79] on input "search" at bounding box center [427, 80] width 94 height 19
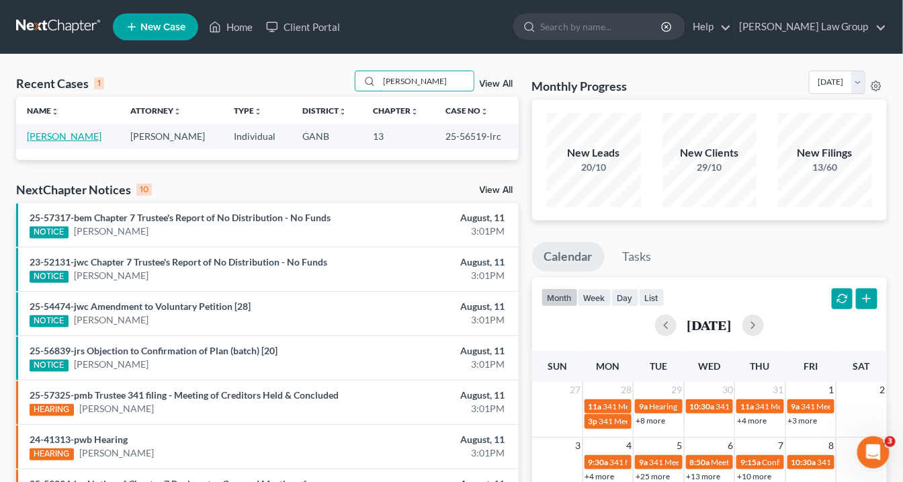
type input "brownlee"
click at [78, 134] on link "Brownlee, Stephanie" at bounding box center [64, 135] width 75 height 11
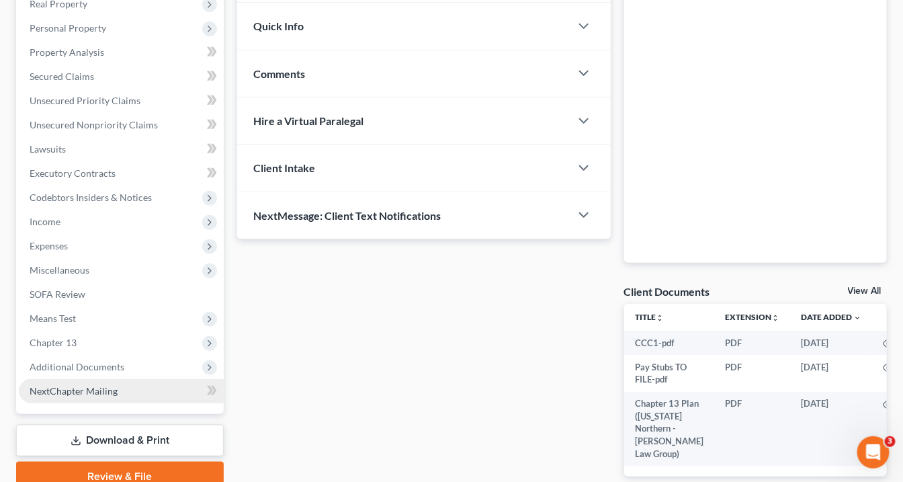
scroll to position [269, 0]
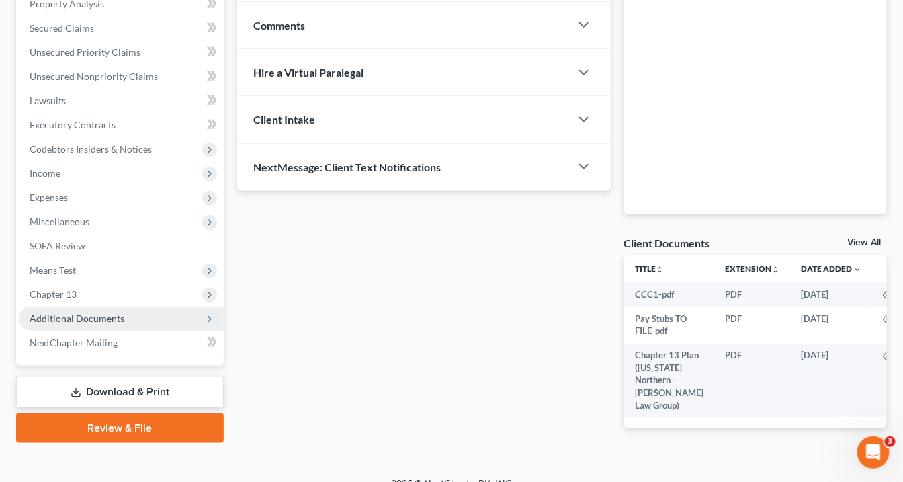
click at [128, 314] on span "Additional Documents" at bounding box center [121, 318] width 205 height 24
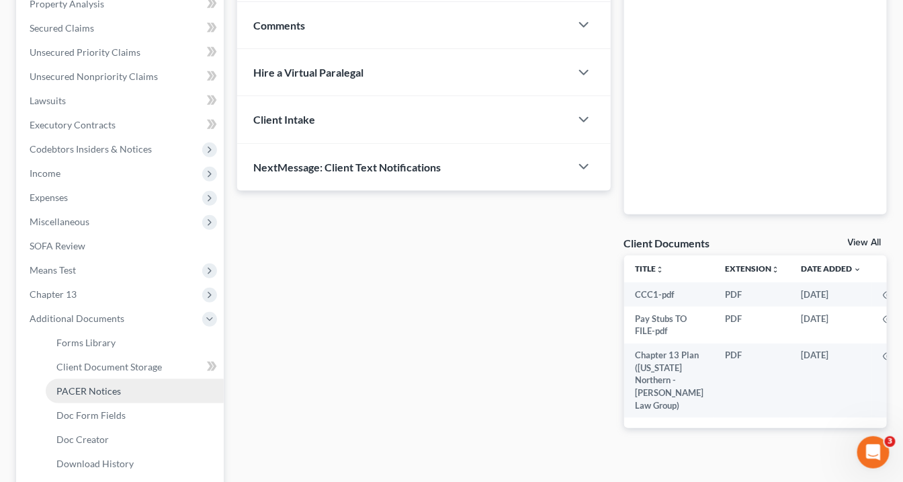
click at [140, 388] on link "PACER Notices" at bounding box center [135, 391] width 178 height 24
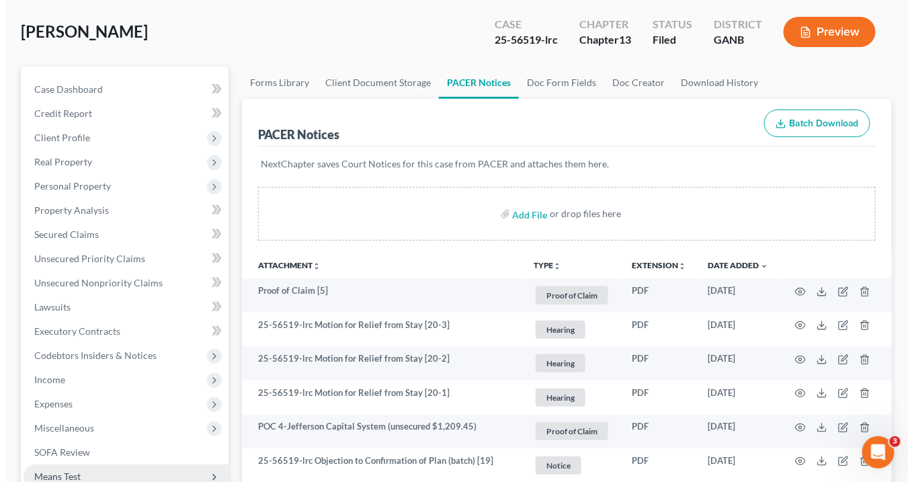
scroll to position [161, 0]
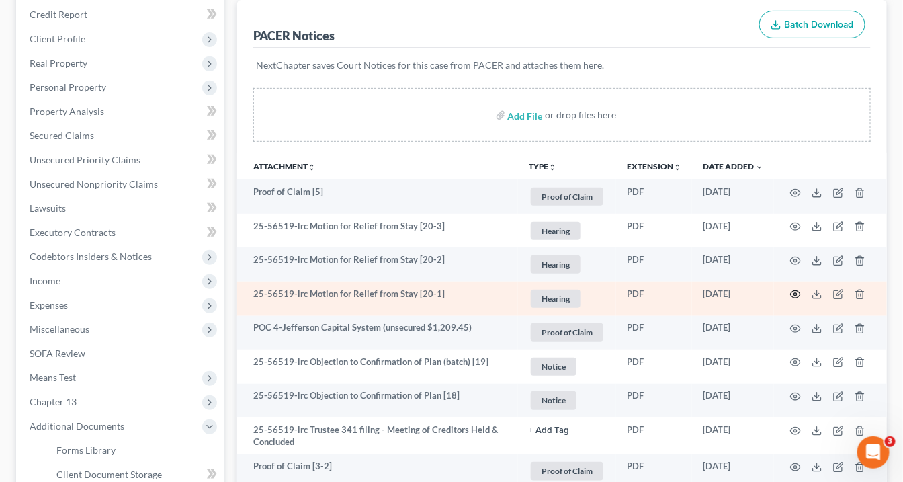
click at [793, 291] on icon "button" at bounding box center [796, 294] width 10 height 7
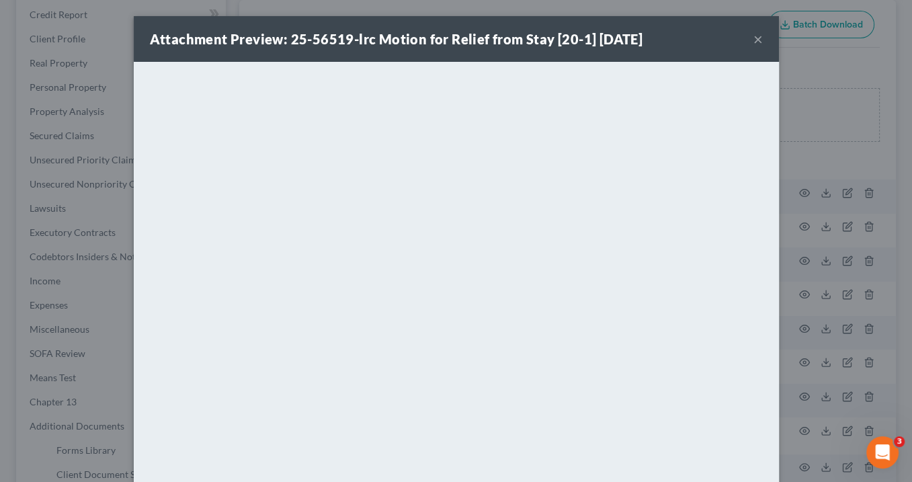
scroll to position [0, 0]
click at [754, 40] on button "×" at bounding box center [757, 39] width 9 height 16
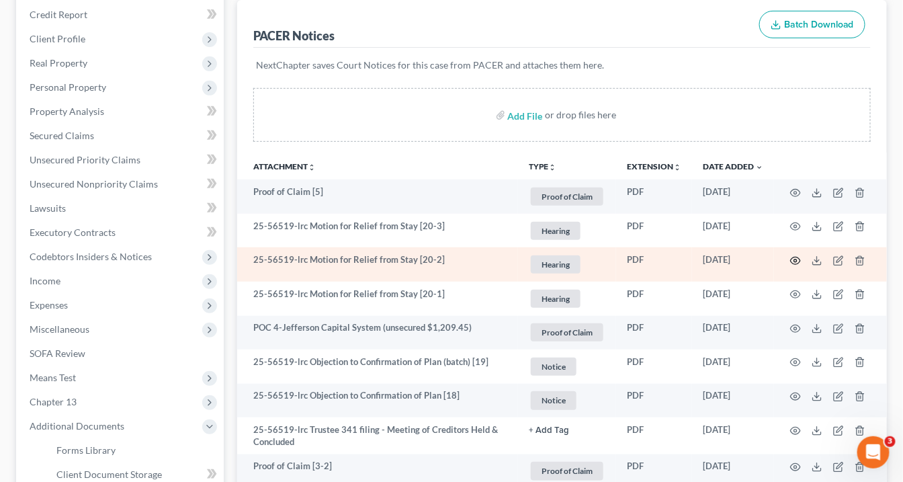
click at [799, 257] on icon "button" at bounding box center [796, 260] width 10 height 7
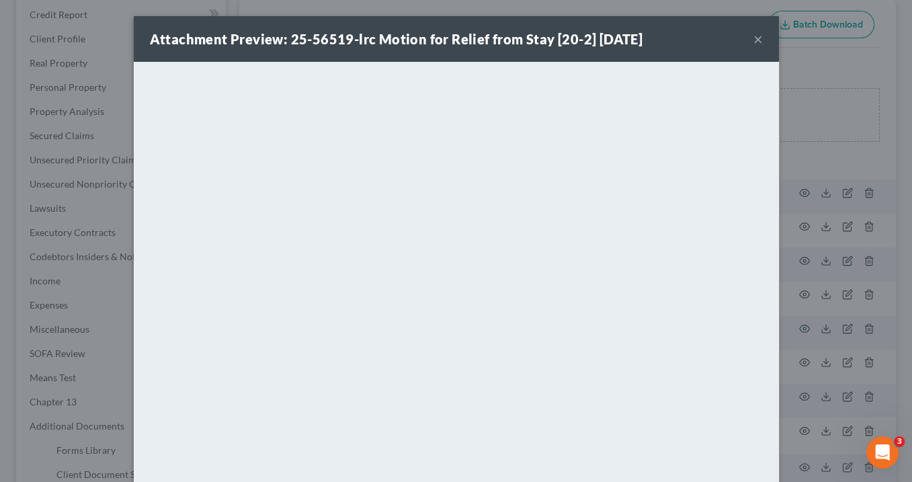
click at [753, 41] on button "×" at bounding box center [757, 39] width 9 height 16
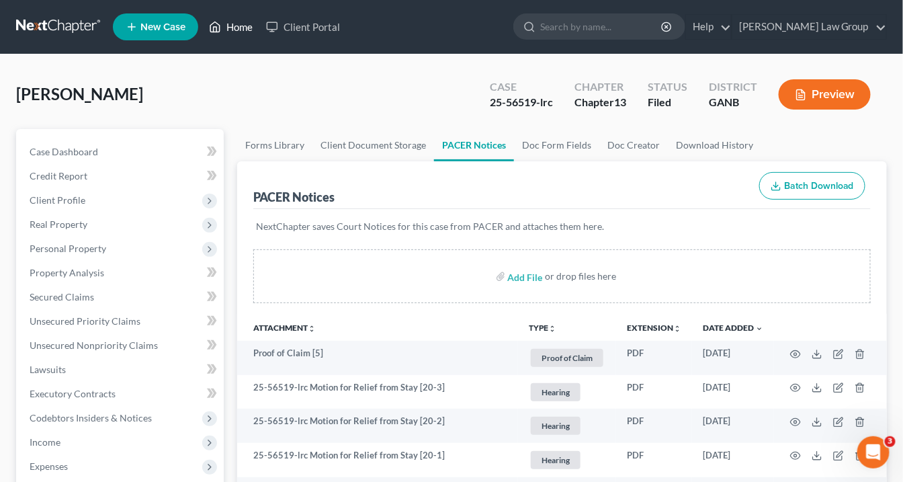
click at [240, 25] on link "Home" at bounding box center [230, 27] width 57 height 24
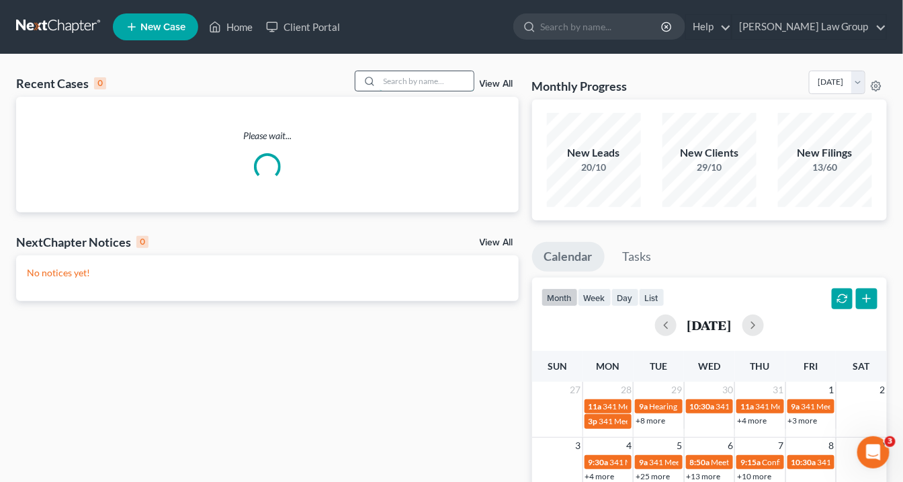
click at [382, 81] on input "search" at bounding box center [427, 80] width 94 height 19
drag, startPoint x: 384, startPoint y: 81, endPoint x: 391, endPoint y: 91, distance: 12.5
click at [384, 82] on input "search" at bounding box center [427, 80] width 94 height 19
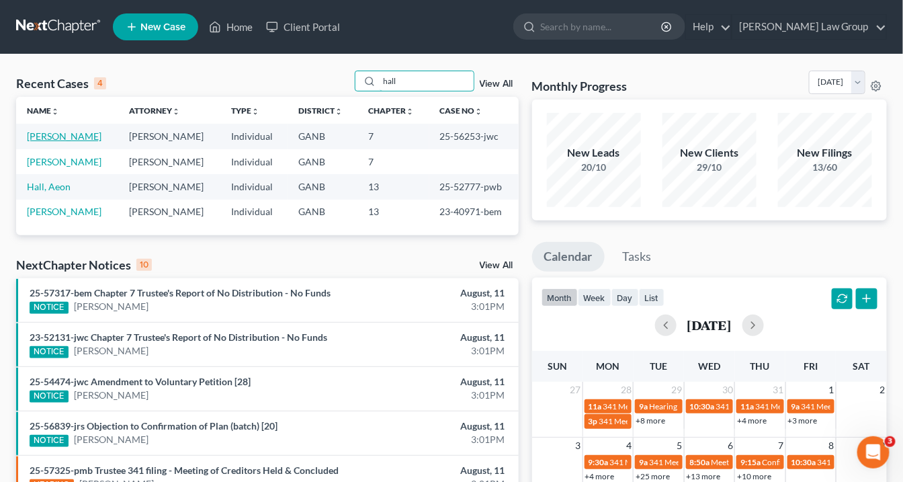
type input "hall"
click at [54, 138] on link "Hall, Jarreau" at bounding box center [64, 135] width 75 height 11
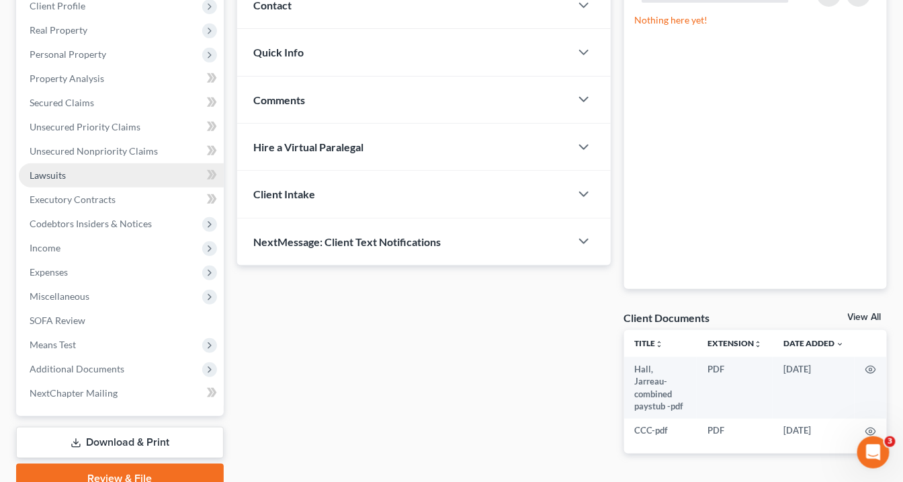
scroll to position [255, 0]
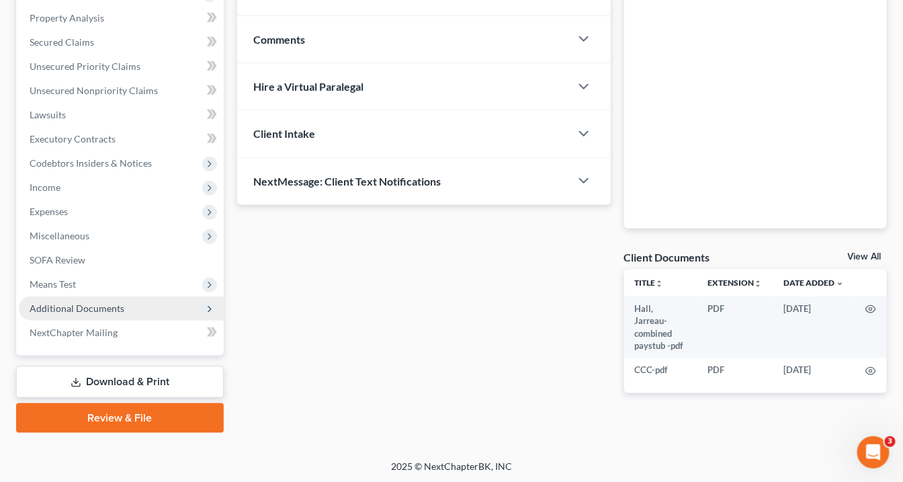
click at [105, 306] on span "Additional Documents" at bounding box center [77, 307] width 95 height 11
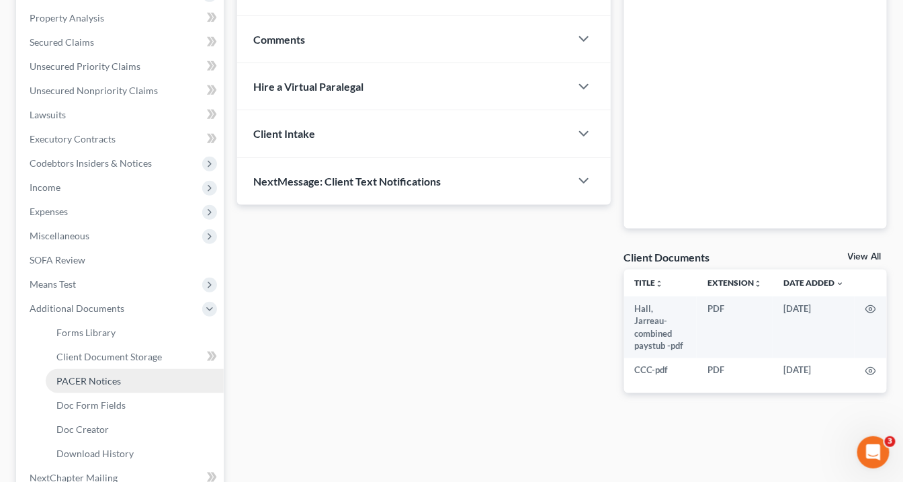
click at [120, 376] on link "PACER Notices" at bounding box center [135, 381] width 178 height 24
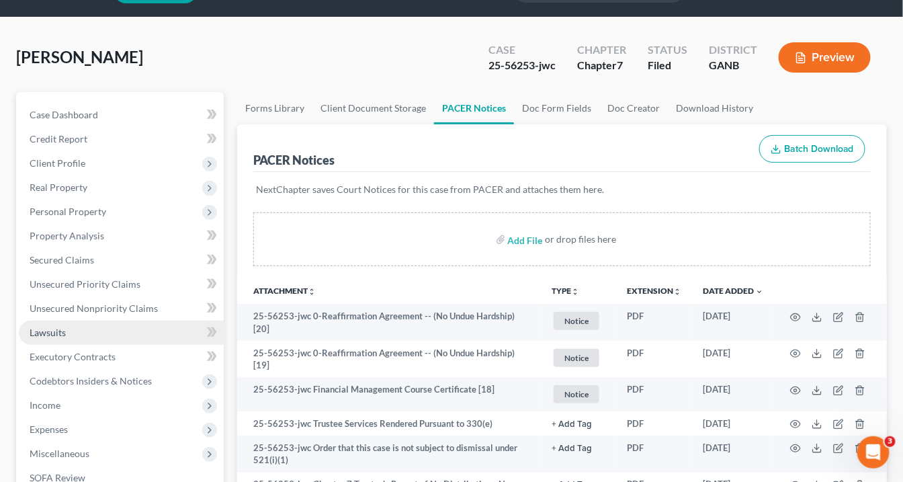
scroll to position [54, 0]
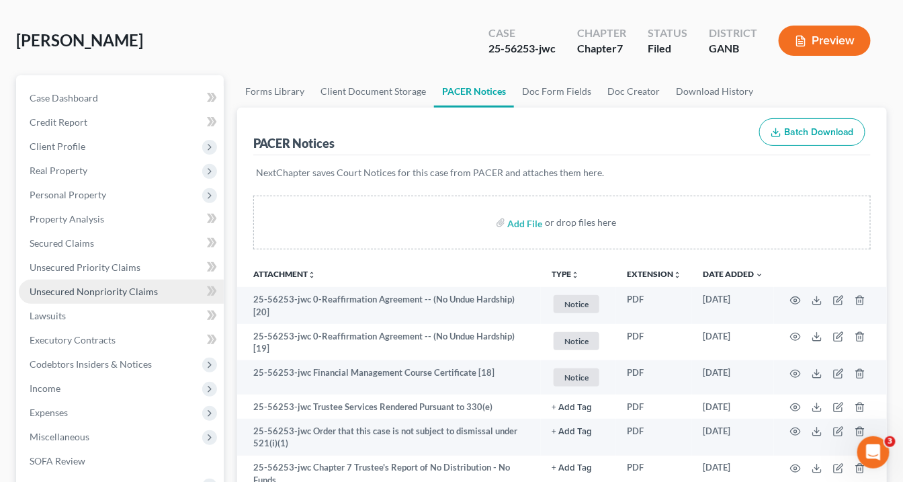
click at [71, 288] on span "Unsecured Nonpriority Claims" at bounding box center [94, 290] width 128 height 11
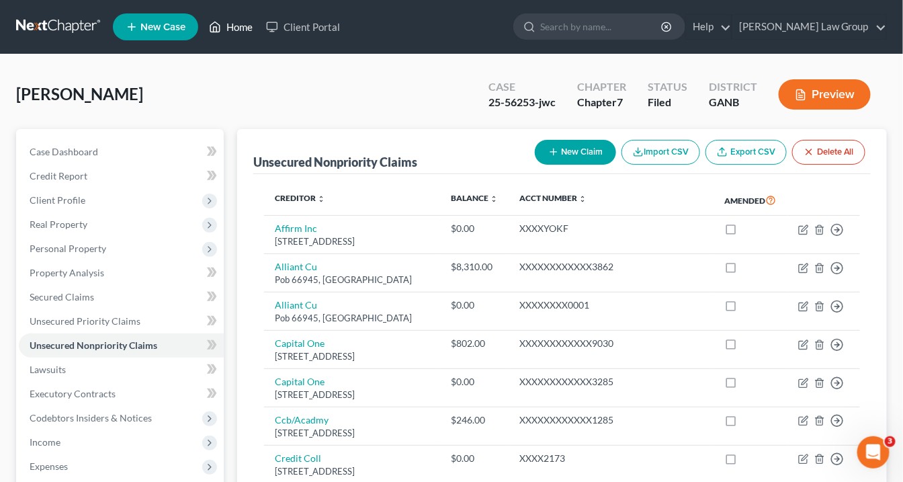
click at [238, 30] on link "Home" at bounding box center [230, 27] width 57 height 24
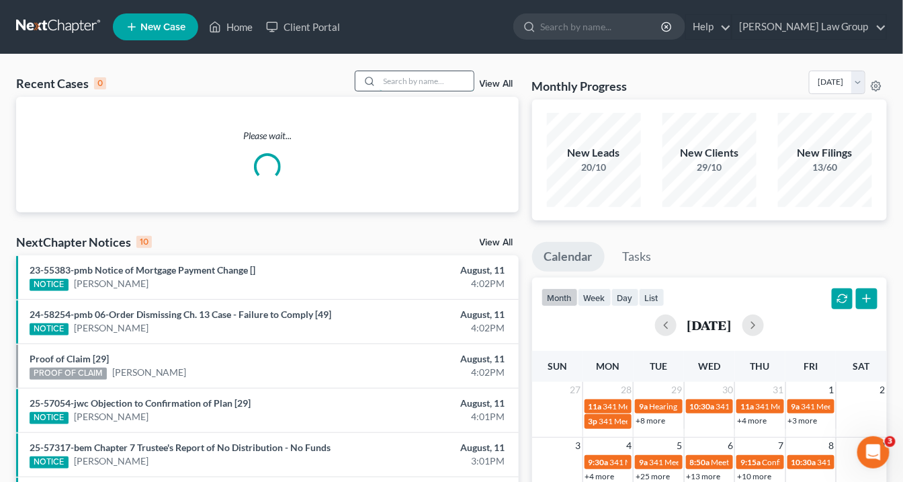
click at [412, 80] on input "search" at bounding box center [427, 80] width 94 height 19
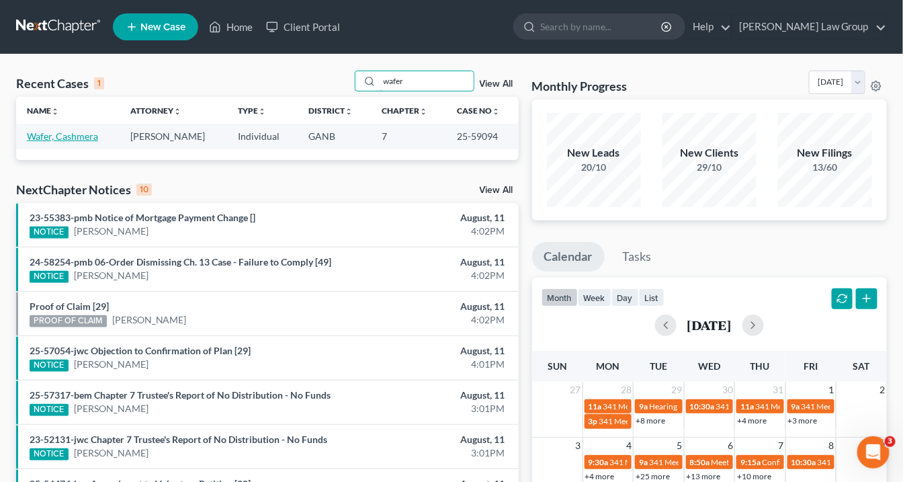
type input "wafer"
click at [58, 138] on link "Wafer, Cashmera" at bounding box center [62, 135] width 71 height 11
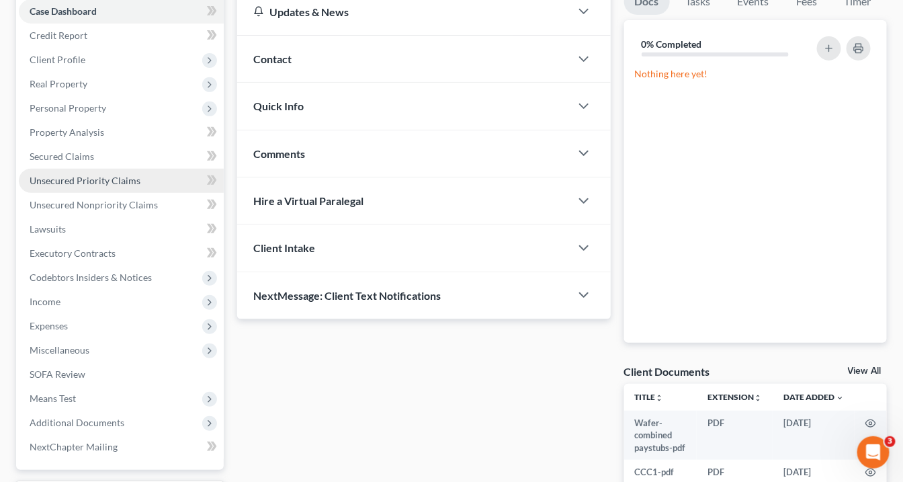
scroll to position [161, 0]
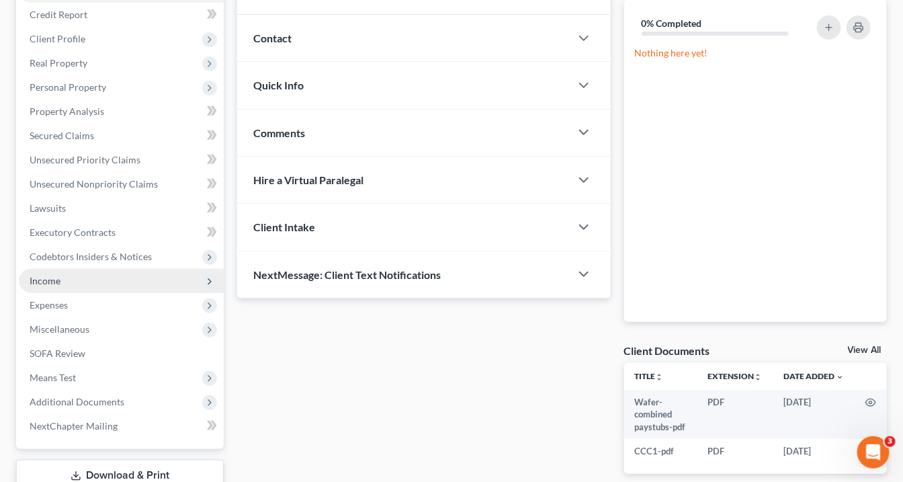
click at [79, 281] on span "Income" at bounding box center [121, 281] width 205 height 24
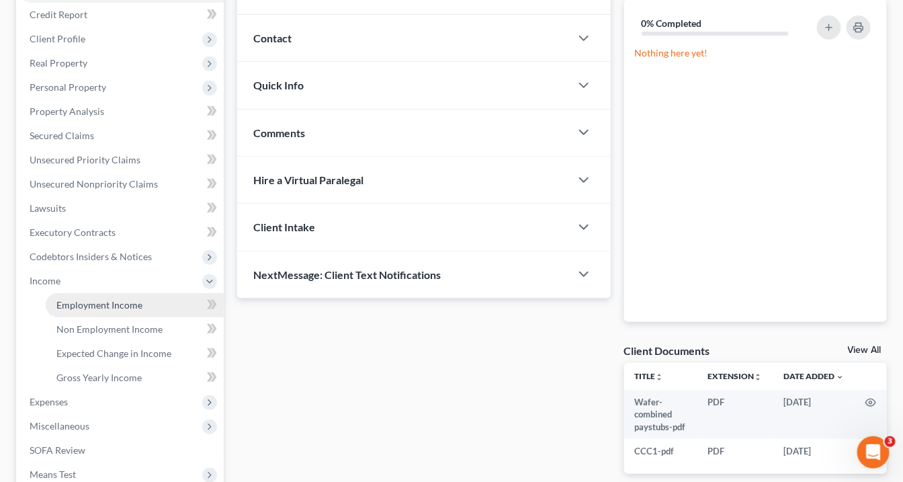
click at [83, 306] on span "Employment Income" at bounding box center [99, 304] width 86 height 11
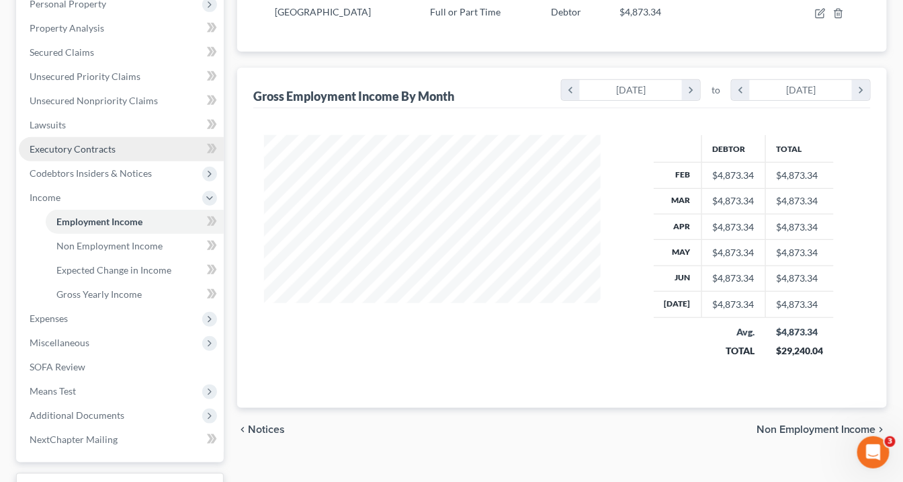
scroll to position [244, 0]
click at [97, 218] on span "Employment Income" at bounding box center [99, 221] width 86 height 11
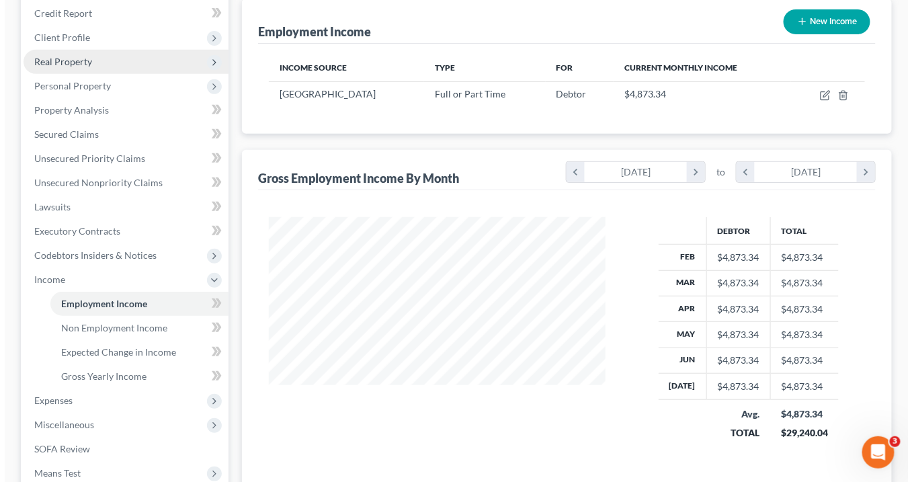
scroll to position [83, 0]
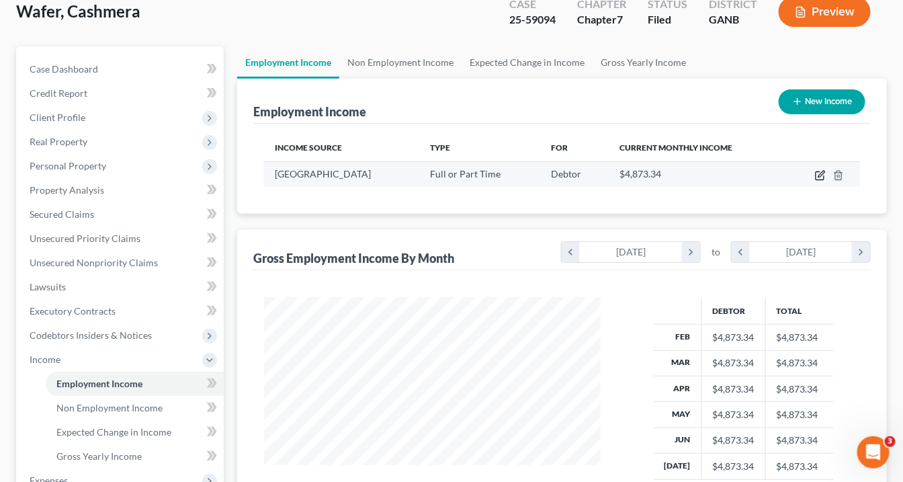
click at [822, 175] on icon "button" at bounding box center [820, 175] width 11 height 11
select select "0"
select select "10"
select select "1"
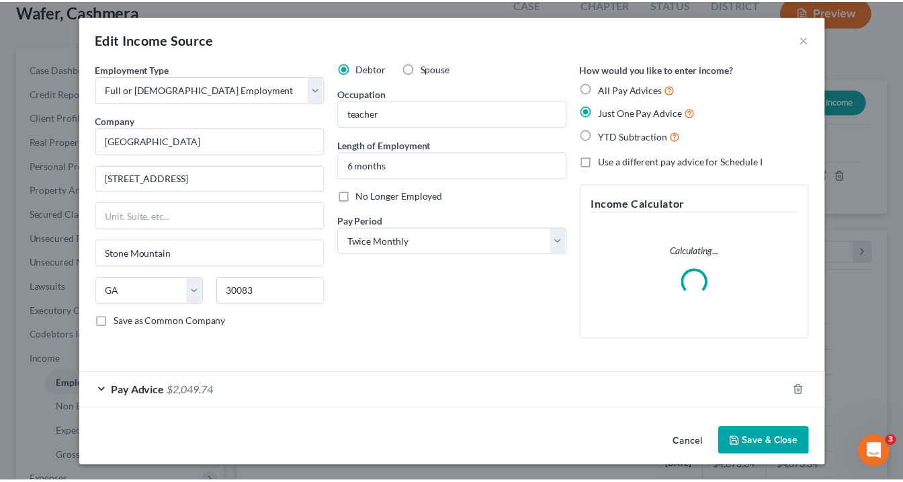
scroll to position [238, 367]
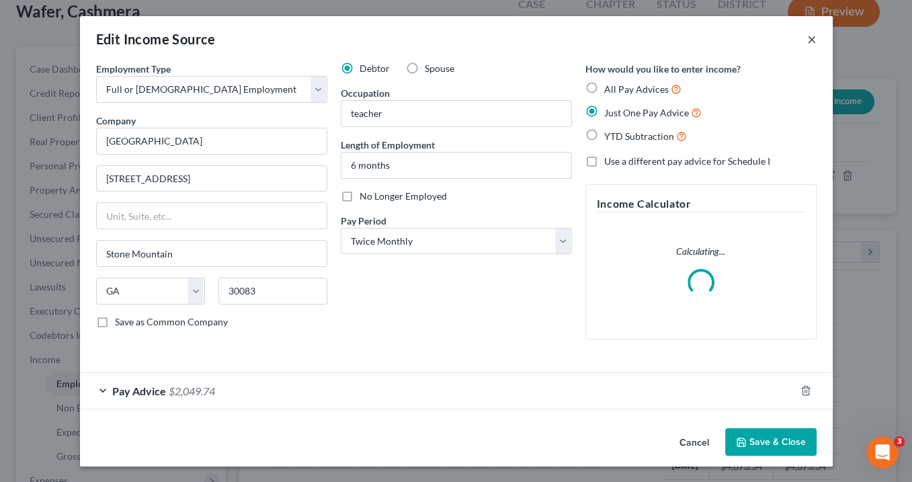
click at [808, 40] on button "×" at bounding box center [811, 39] width 9 height 16
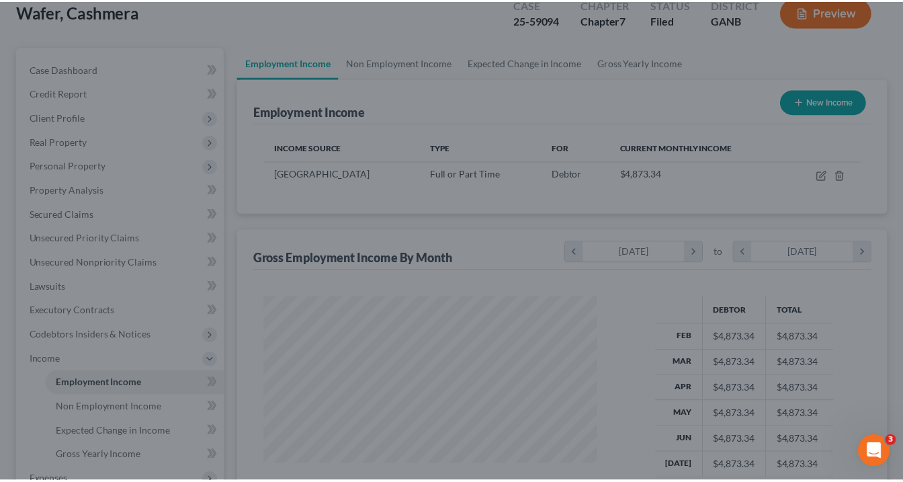
scroll to position [671499, 671374]
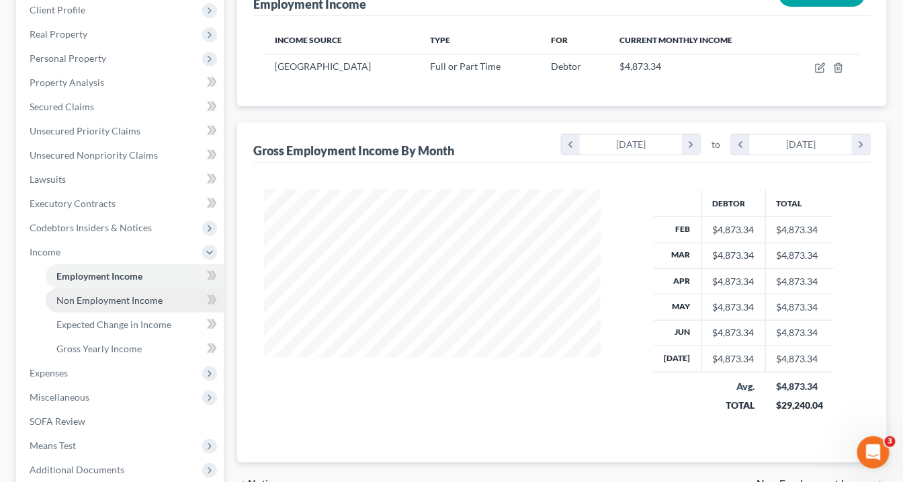
click at [85, 292] on link "Non Employment Income" at bounding box center [135, 300] width 178 height 24
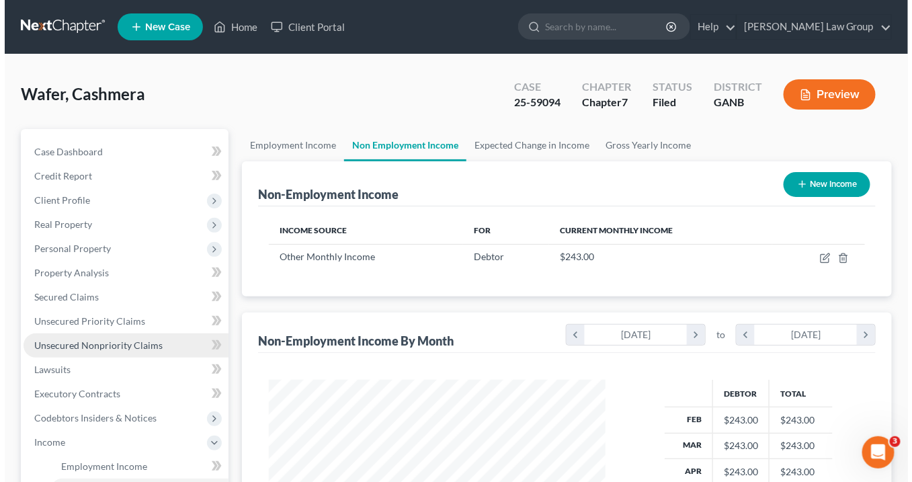
scroll to position [238, 363]
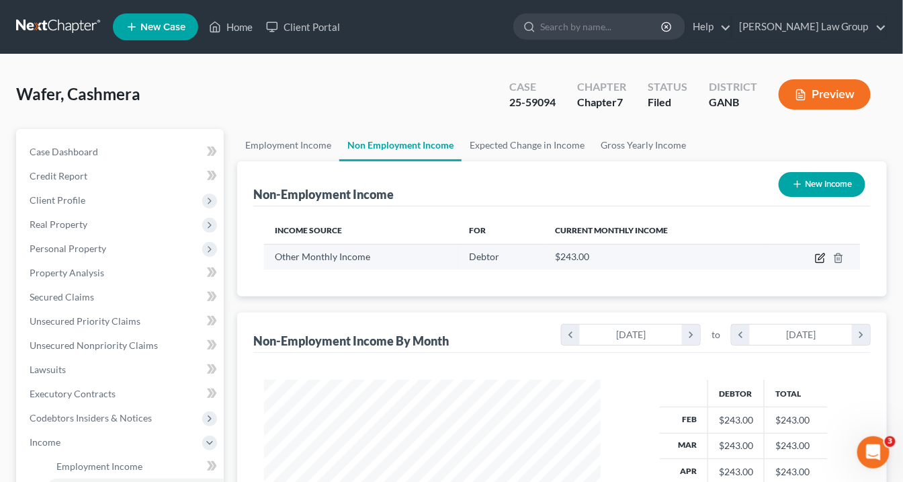
click at [819, 257] on icon "button" at bounding box center [821, 256] width 6 height 6
select select "13"
select select "0"
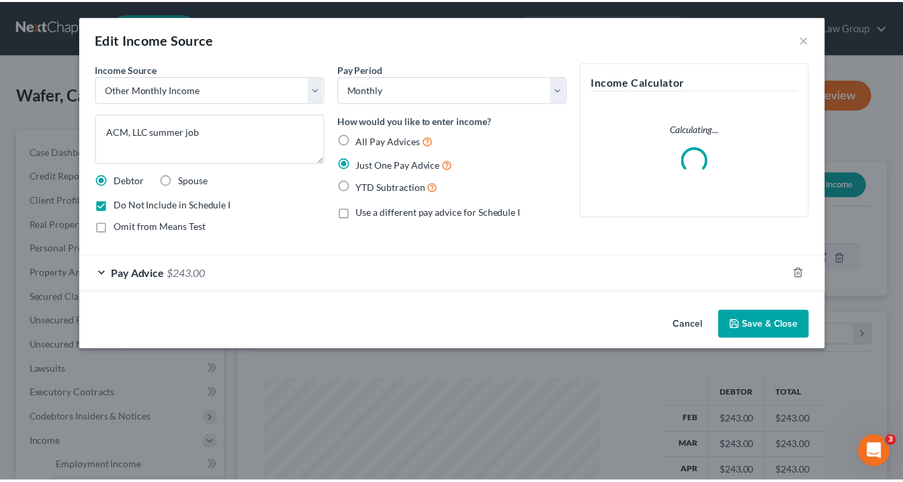
scroll to position [238, 367]
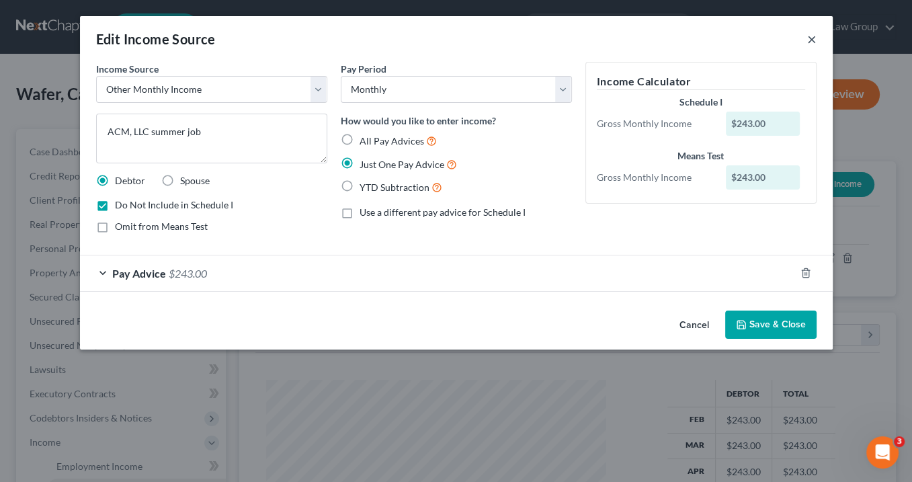
click at [807, 39] on button "×" at bounding box center [811, 39] width 9 height 16
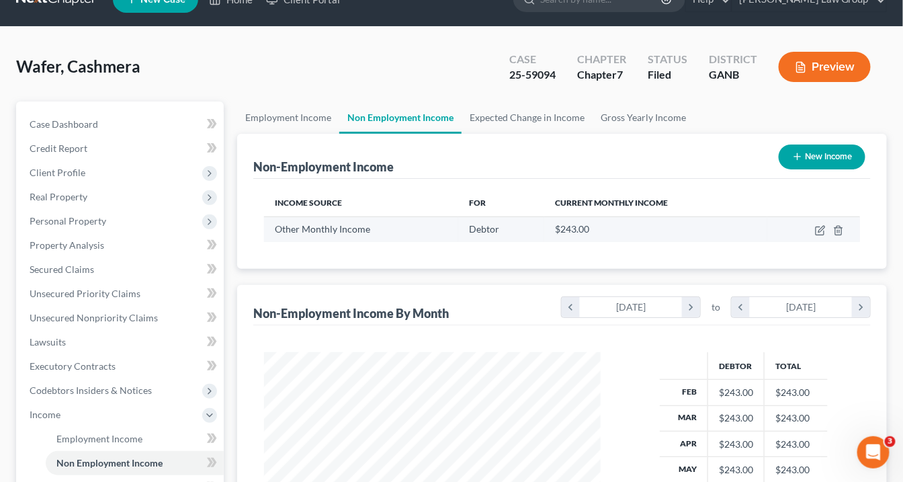
scroll to position [0, 0]
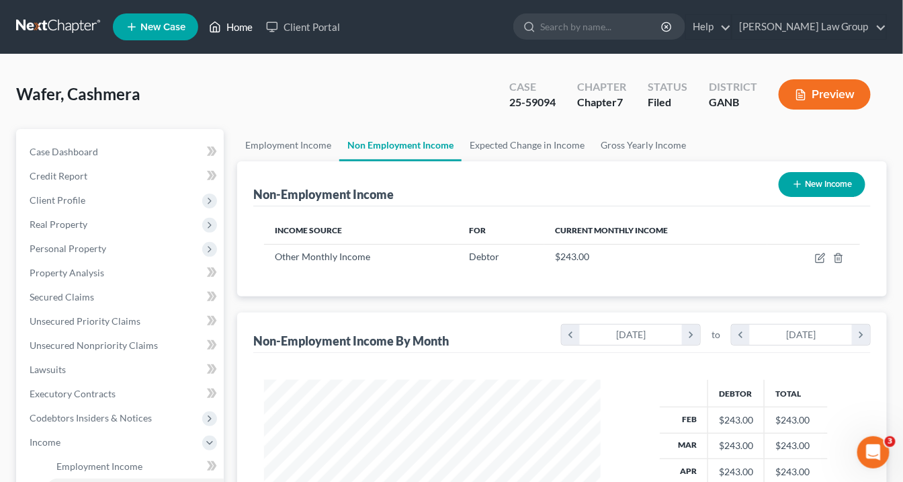
click at [239, 28] on link "Home" at bounding box center [230, 27] width 57 height 24
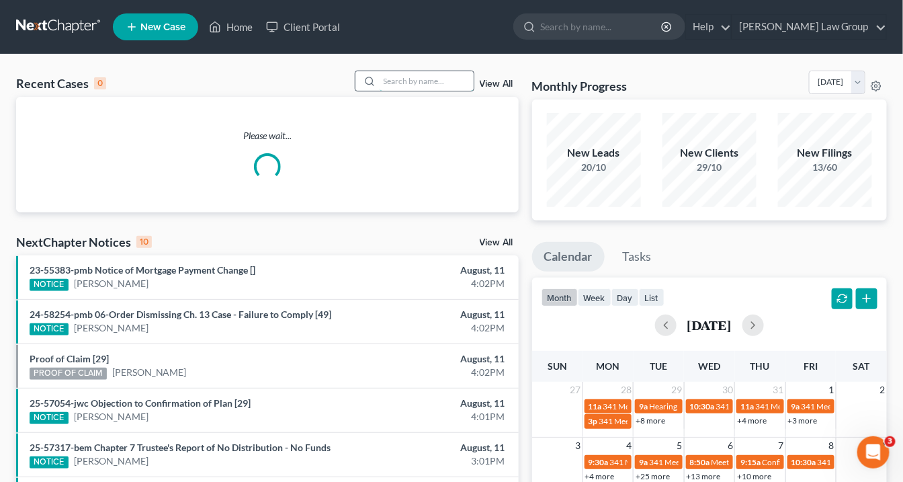
click at [392, 81] on input "search" at bounding box center [427, 80] width 94 height 19
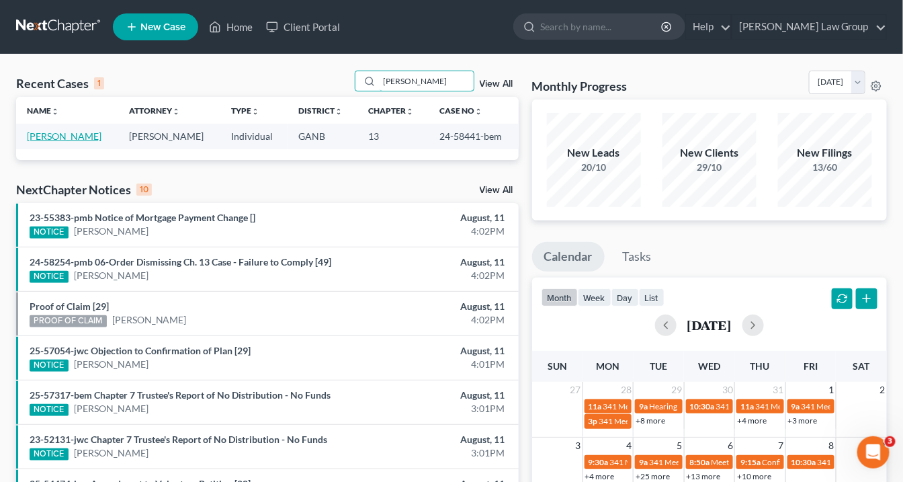
type input "baynes"
click at [61, 134] on link "Baynes, Kyle" at bounding box center [64, 135] width 75 height 11
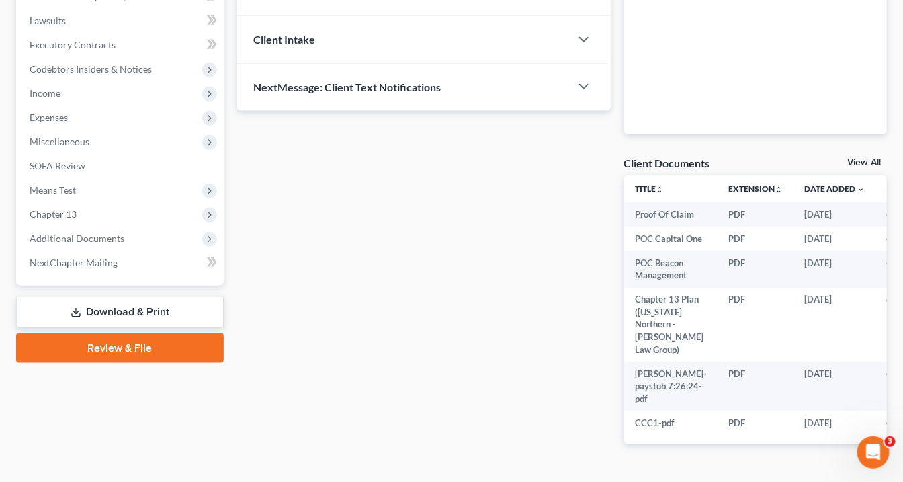
scroll to position [383, 0]
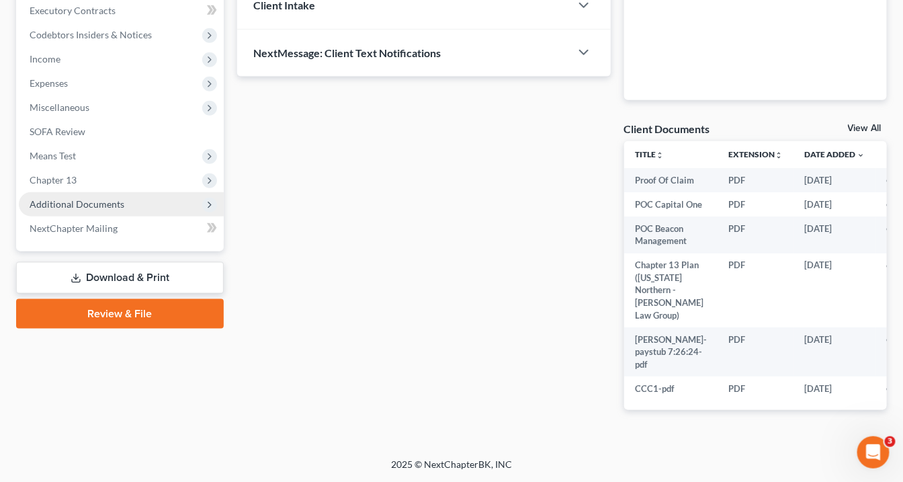
click at [87, 200] on span "Additional Documents" at bounding box center [77, 203] width 95 height 11
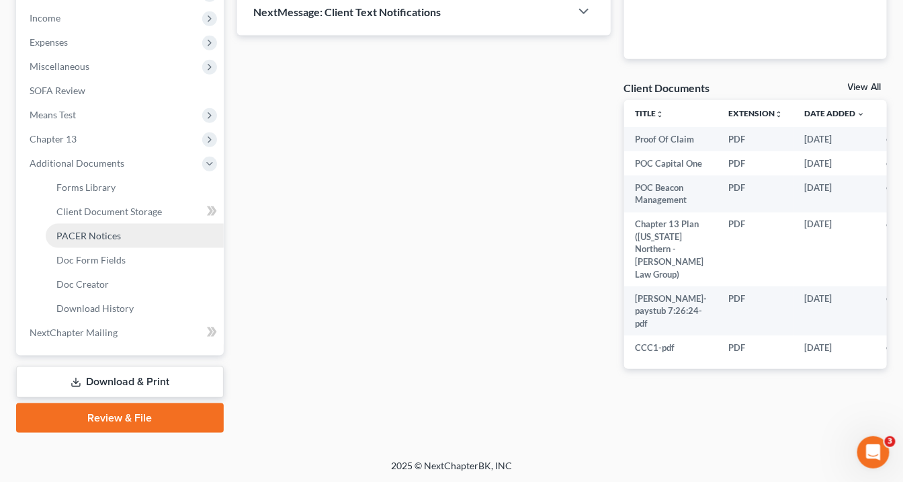
click at [90, 235] on span "PACER Notices" at bounding box center [88, 235] width 64 height 11
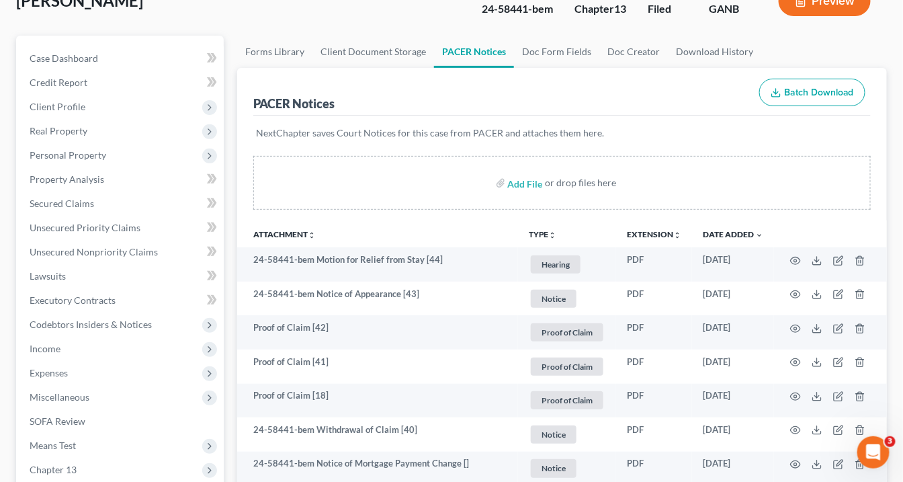
scroll to position [161, 0]
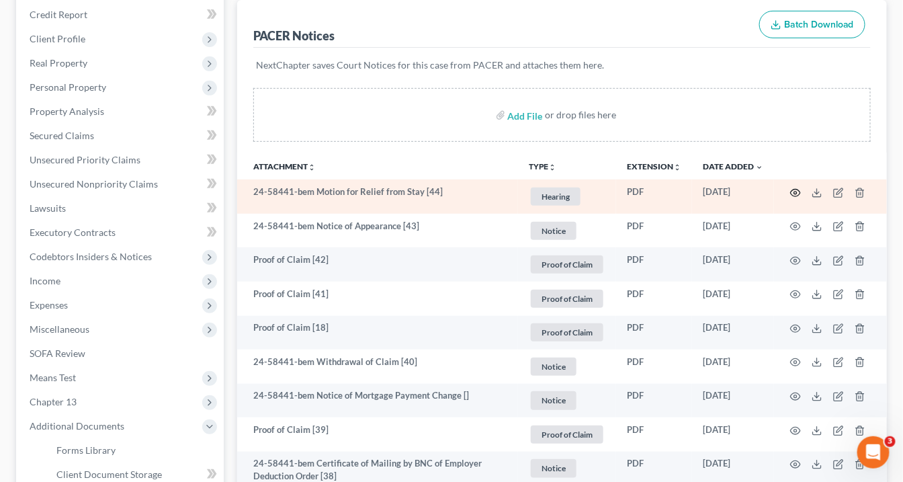
click at [791, 191] on icon "button" at bounding box center [795, 192] width 11 height 11
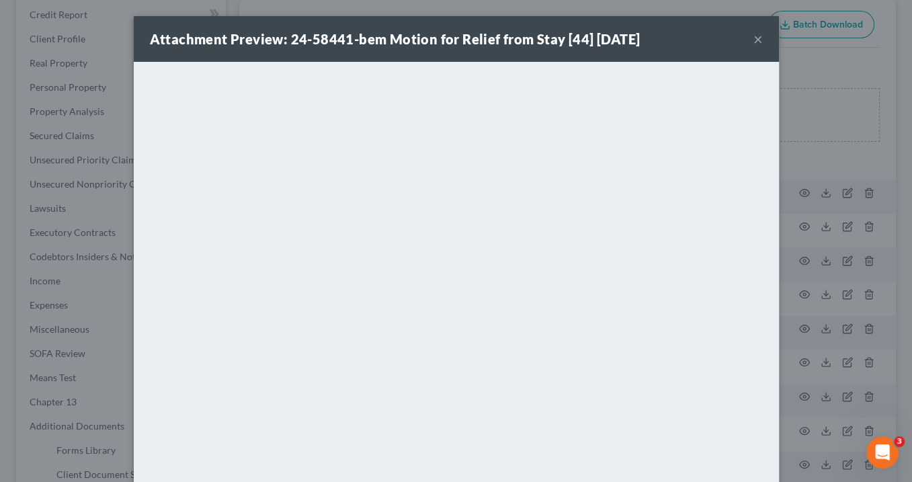
click at [753, 41] on button "×" at bounding box center [757, 39] width 9 height 16
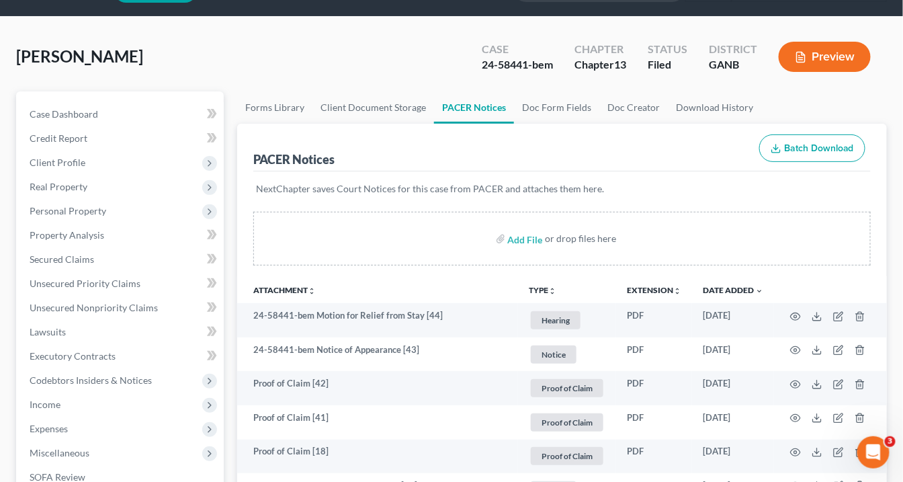
scroll to position [0, 0]
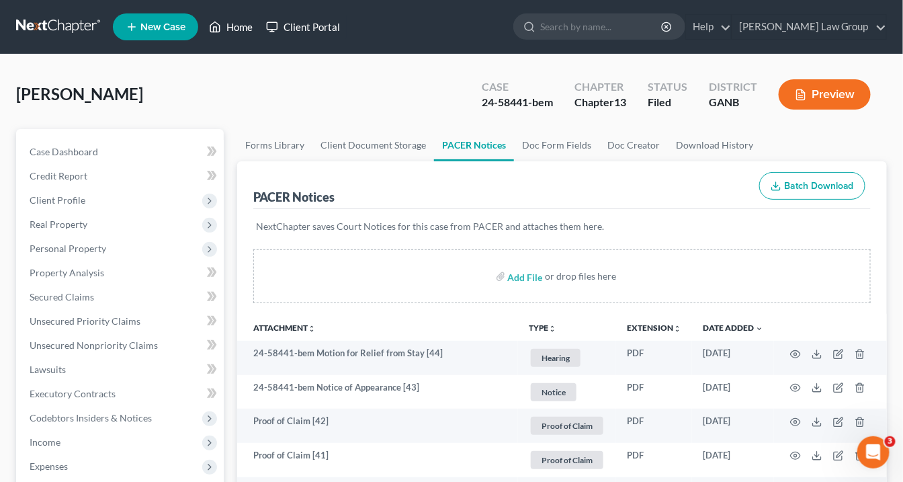
drag, startPoint x: 234, startPoint y: 22, endPoint x: 312, endPoint y: 28, distance: 78.8
click at [234, 22] on link "Home" at bounding box center [230, 27] width 57 height 24
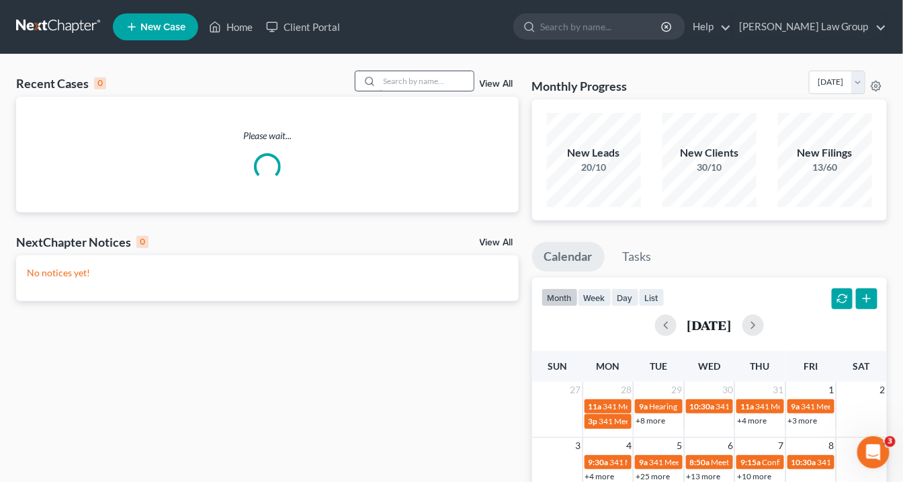
click at [413, 85] on input "search" at bounding box center [427, 80] width 94 height 19
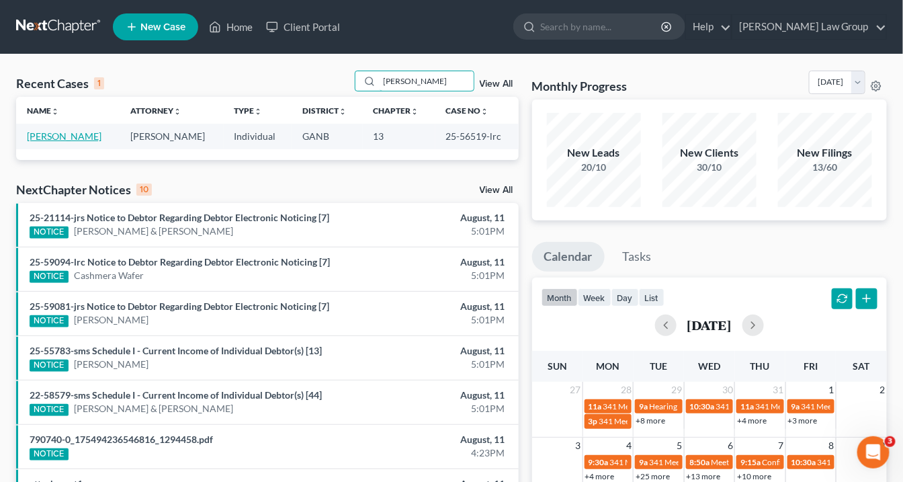
type input "brownlee"
click at [66, 137] on link "Brownlee, Stephanie" at bounding box center [64, 135] width 75 height 11
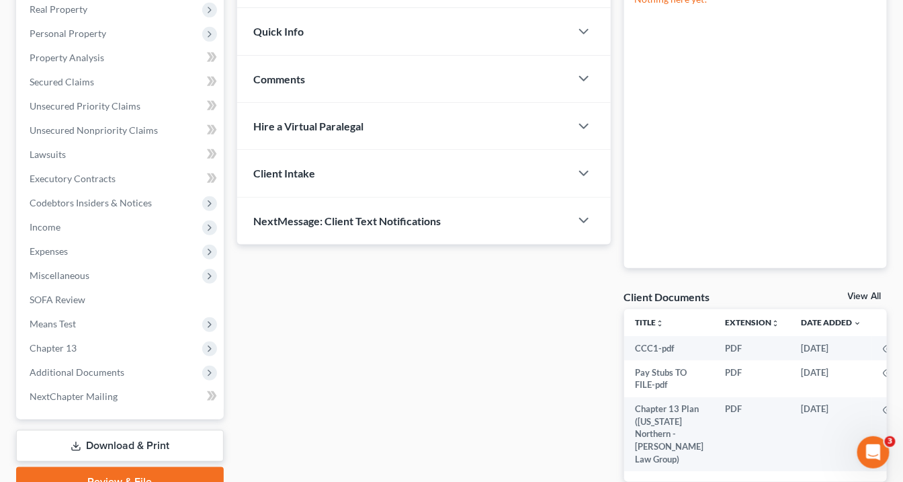
scroll to position [299, 0]
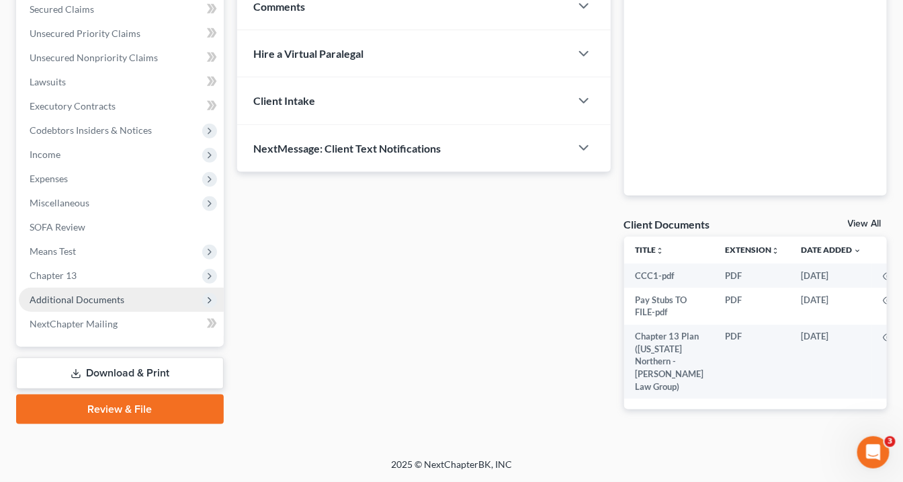
click at [105, 294] on span "Additional Documents" at bounding box center [77, 299] width 95 height 11
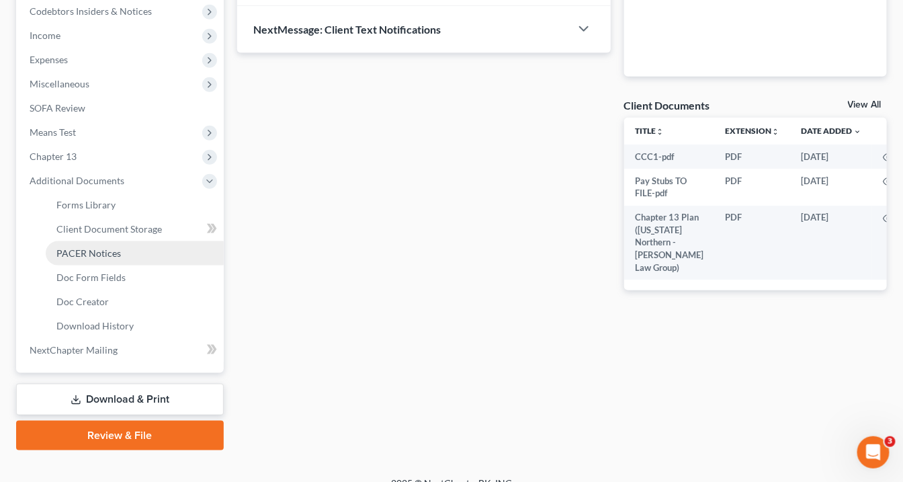
click at [91, 247] on span "PACER Notices" at bounding box center [88, 252] width 64 height 11
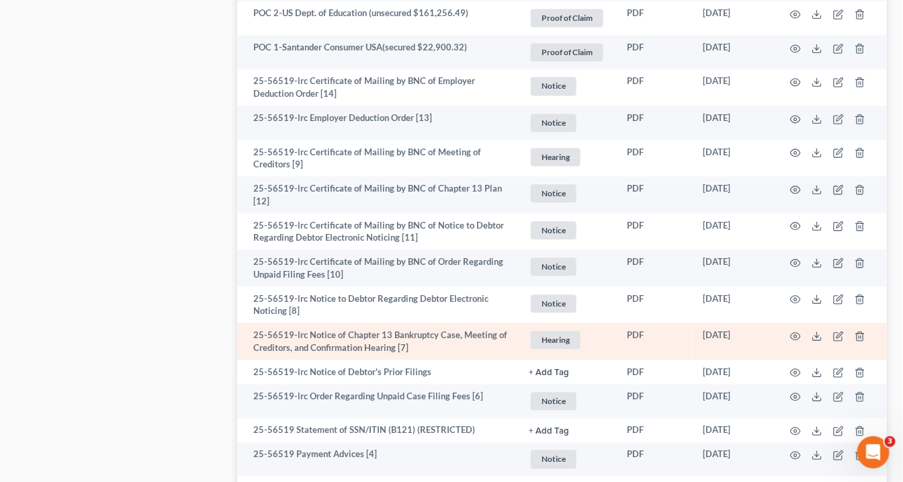
scroll to position [960, 0]
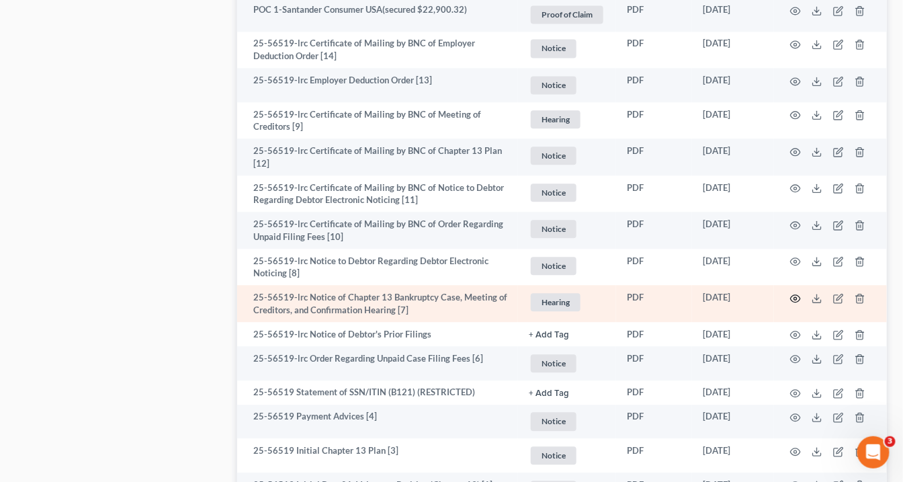
click at [796, 296] on icon "button" at bounding box center [795, 298] width 11 height 11
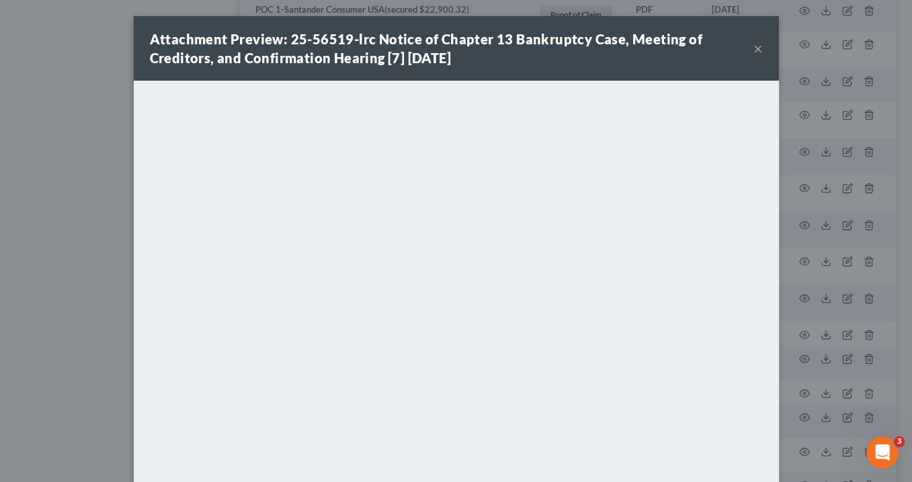
click at [753, 49] on button "×" at bounding box center [757, 48] width 9 height 16
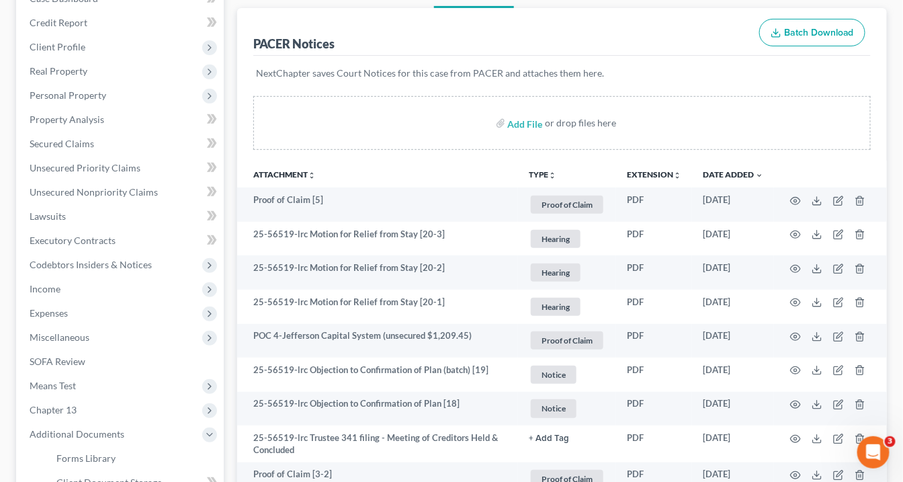
scroll to position [0, 0]
